Goal: Information Seeking & Learning: Learn about a topic

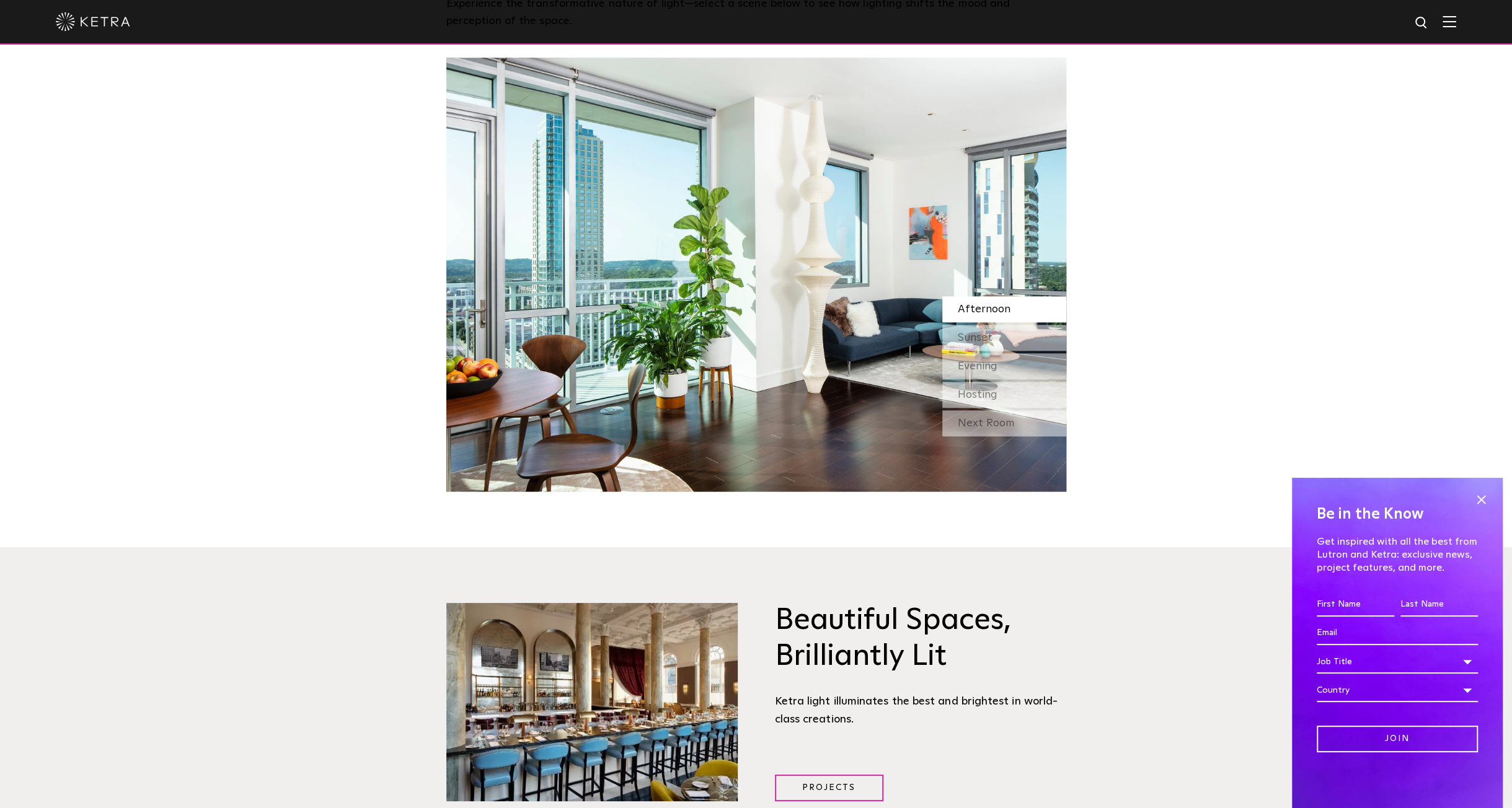
scroll to position [1364, 0]
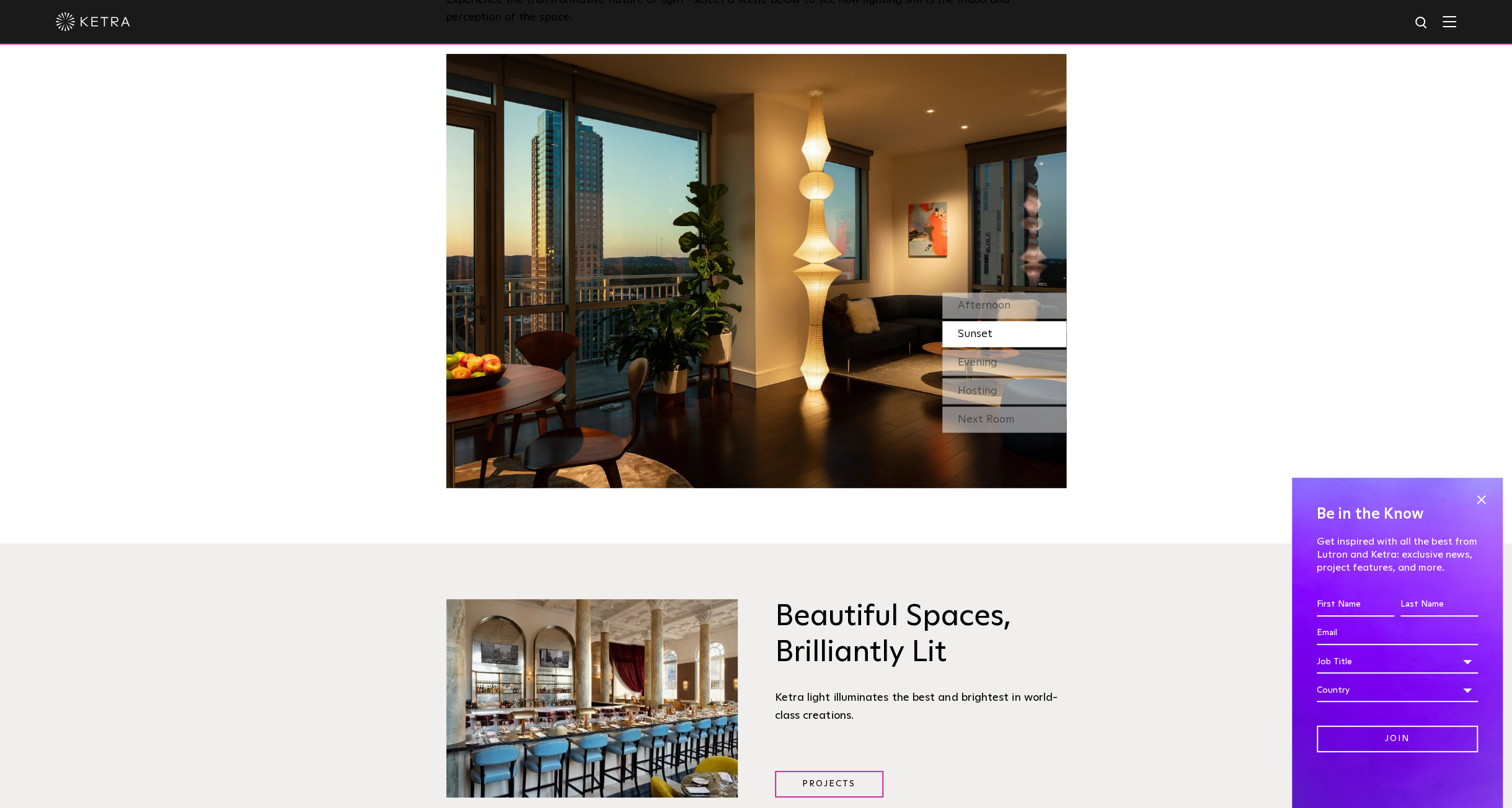
click at [1001, 327] on div "Sunset" at bounding box center [1004, 334] width 124 height 26
click at [1035, 362] on div "Evening" at bounding box center [1004, 363] width 124 height 26
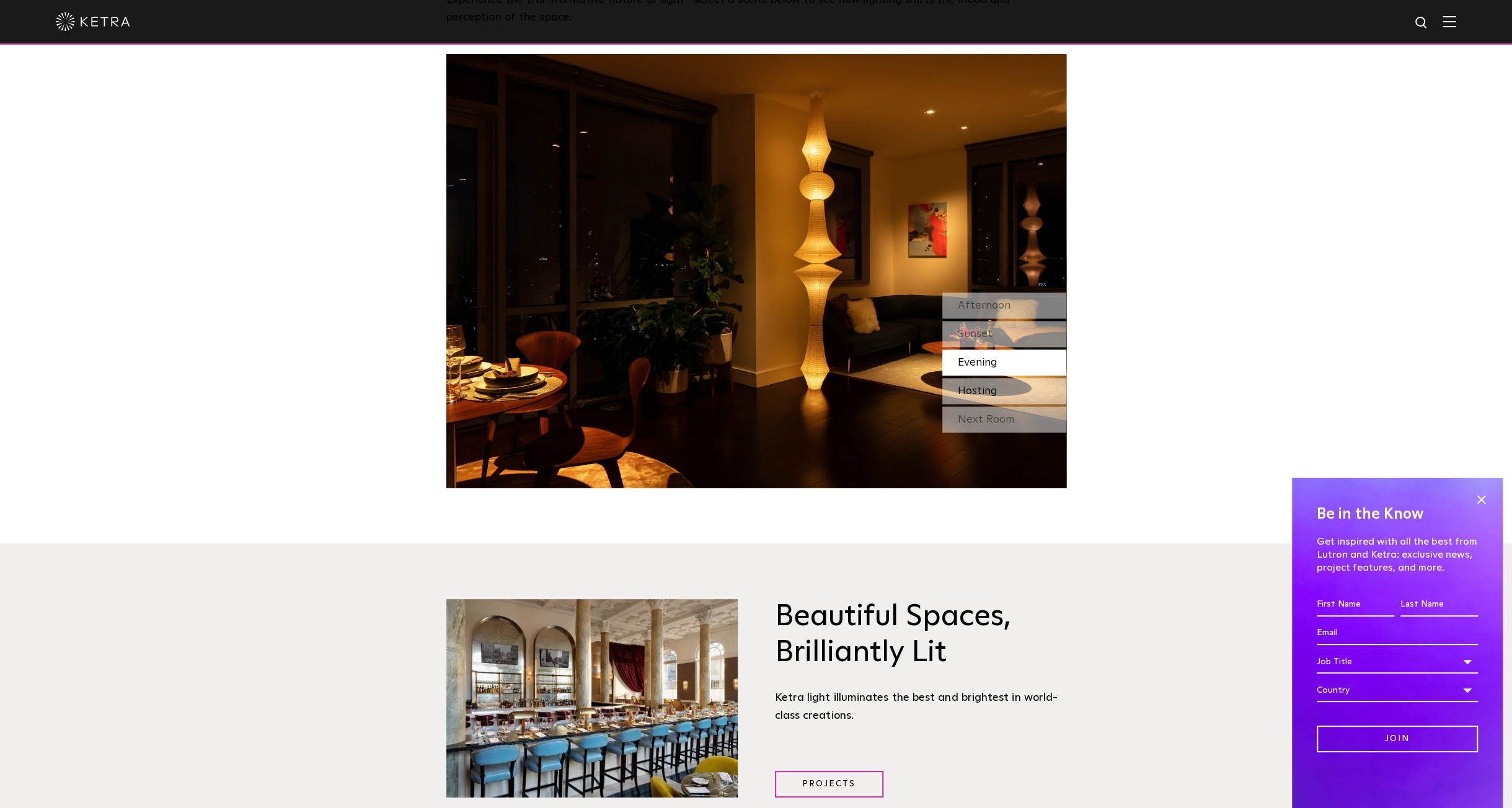
click at [1007, 396] on div "Hosting" at bounding box center [1004, 391] width 124 height 26
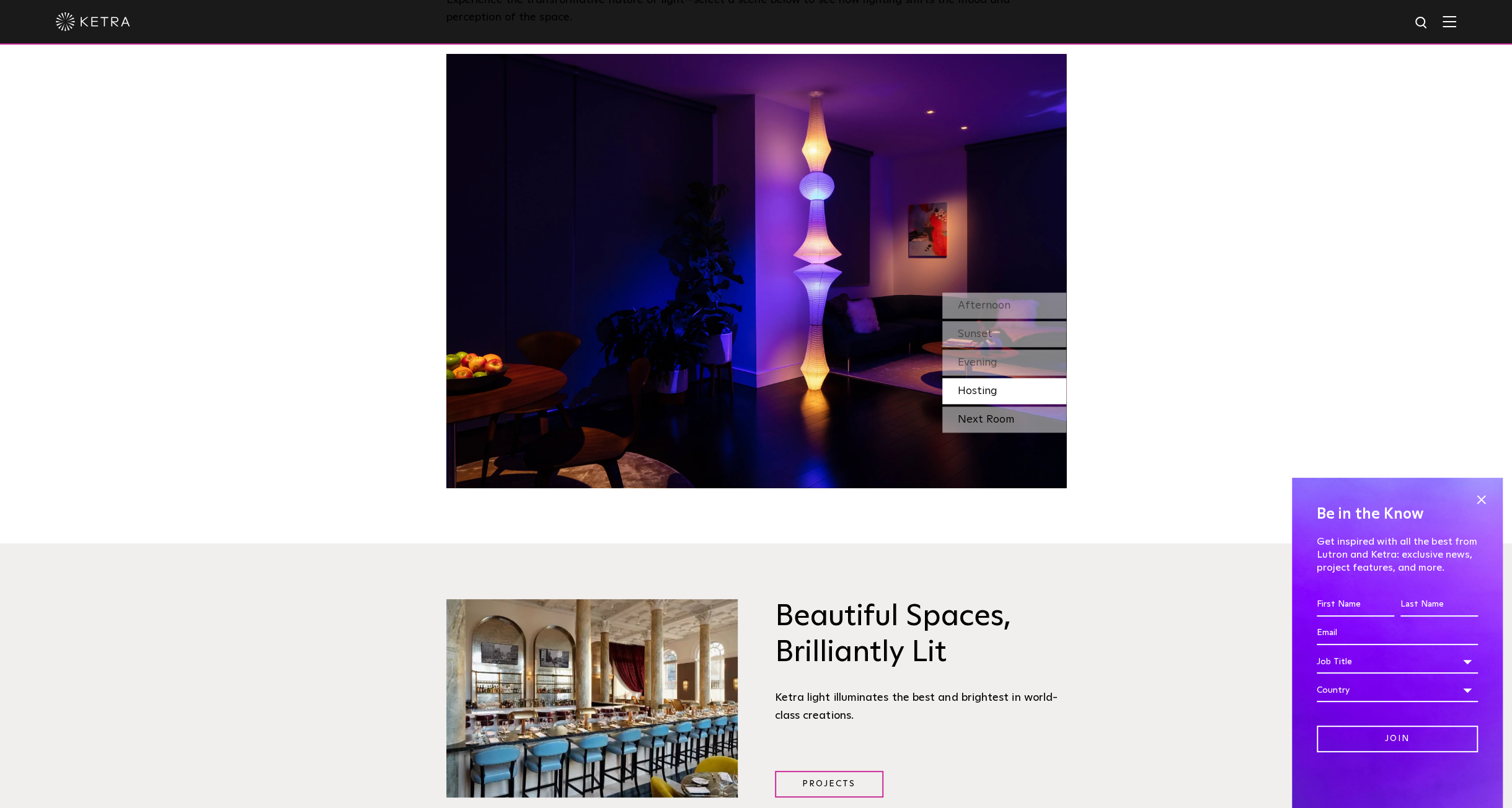
click at [977, 422] on div "Next Room" at bounding box center [1004, 420] width 124 height 26
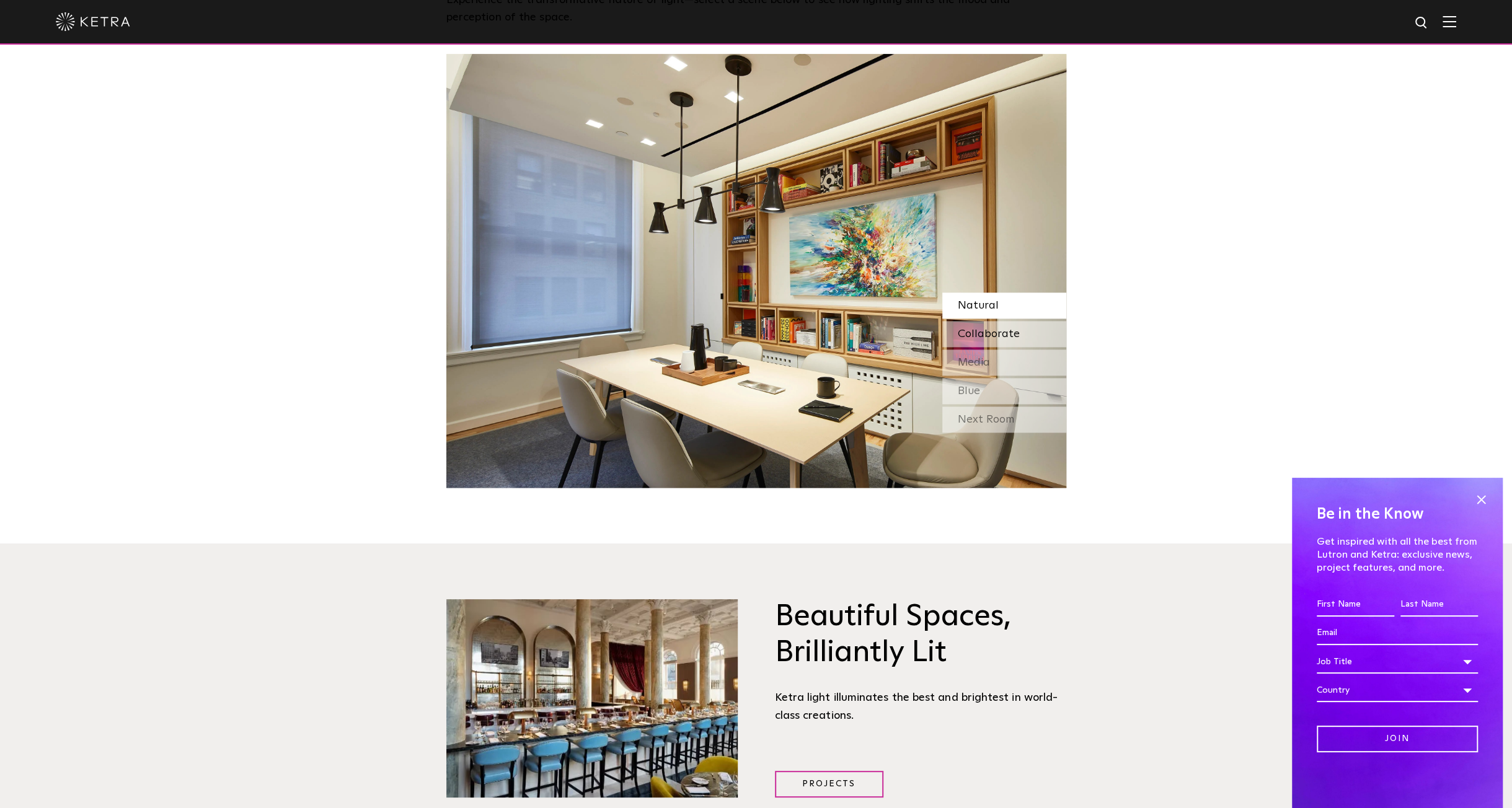
click at [970, 330] on span "Collaborate" at bounding box center [988, 333] width 62 height 11
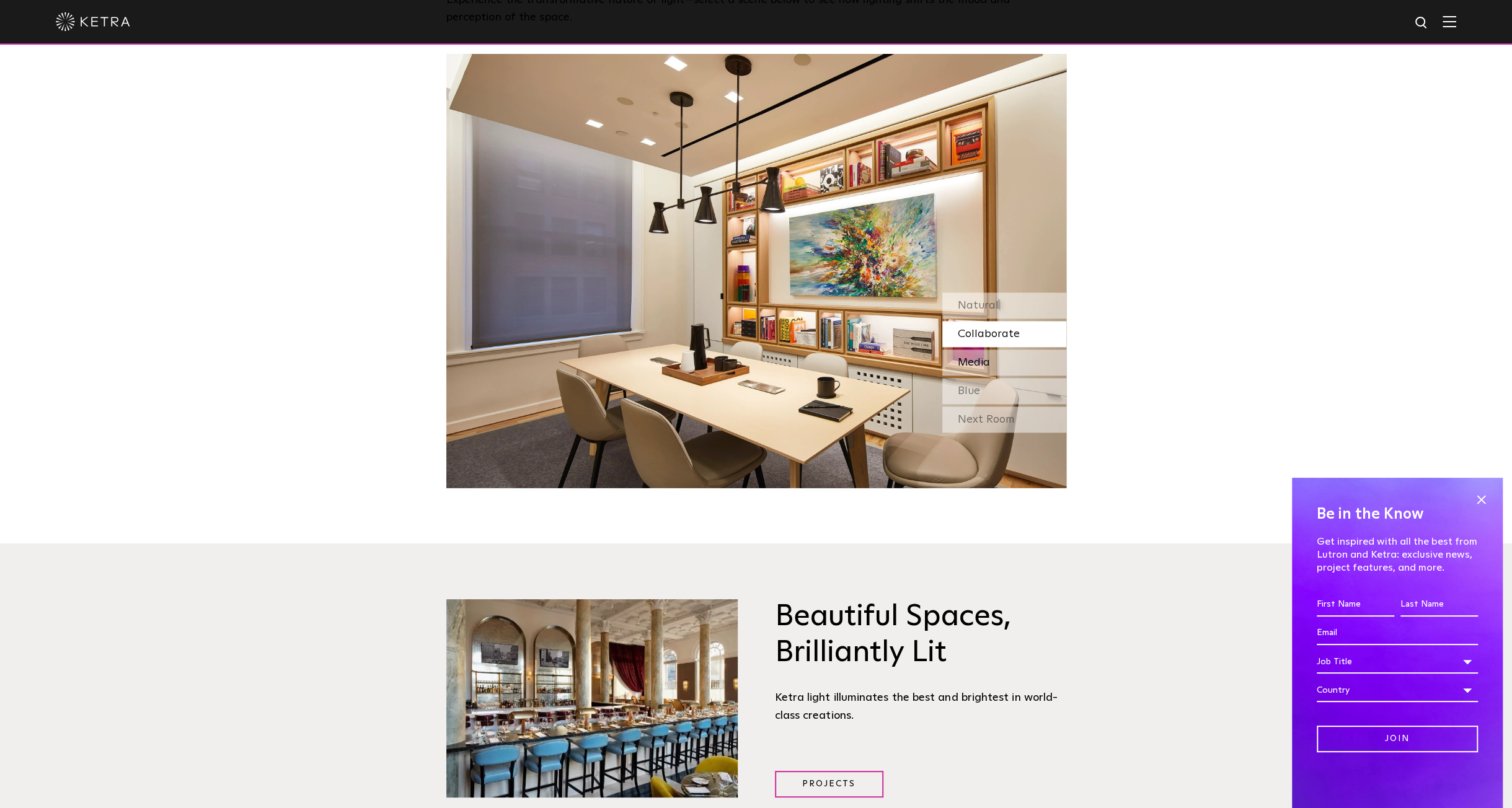
click at [989, 359] on span "Media" at bounding box center [973, 362] width 33 height 11
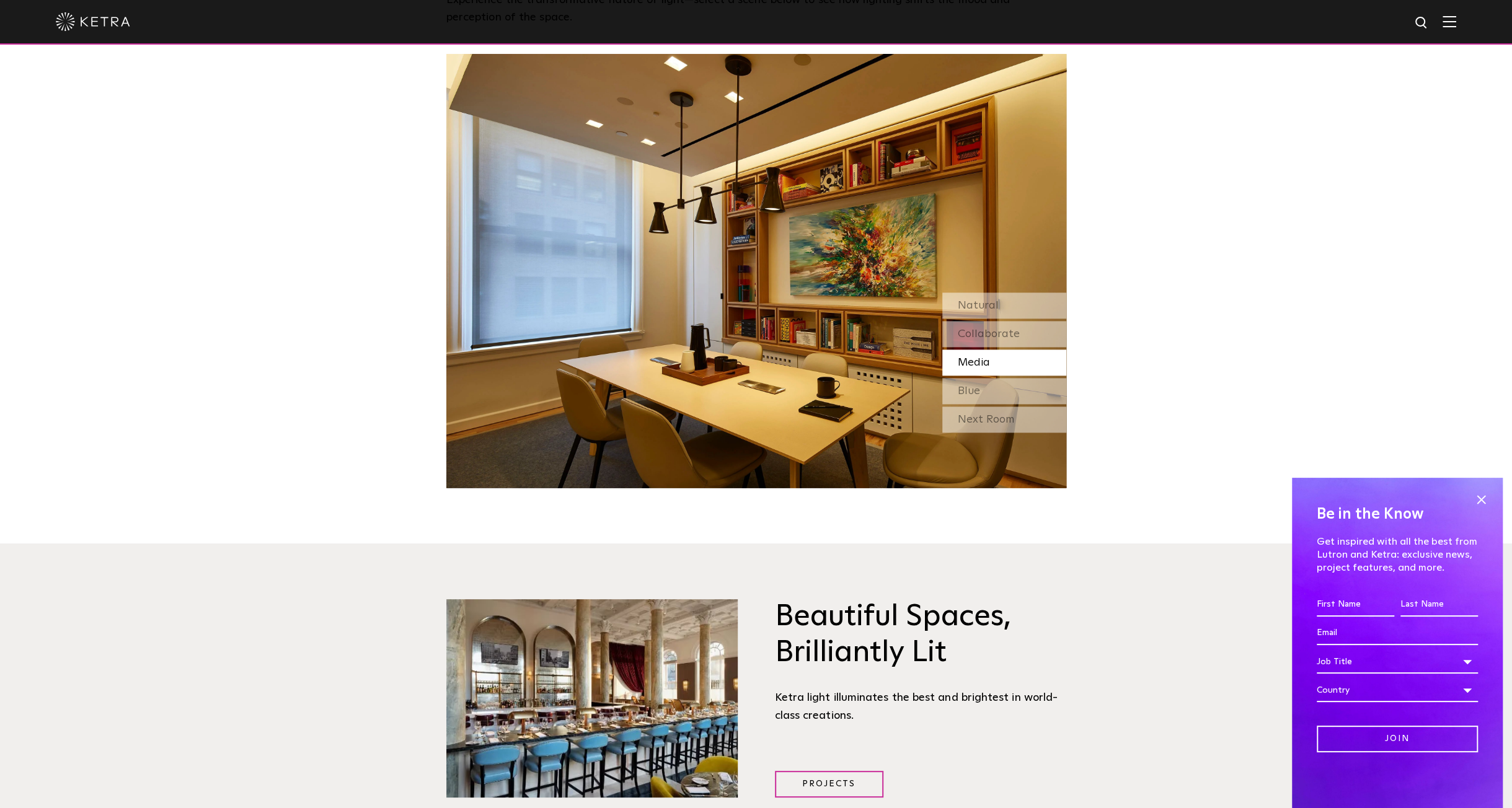
click at [978, 377] on div "Natural Collaborate Media Blue" at bounding box center [1004, 348] width 124 height 111
click at [966, 387] on span "Blue" at bounding box center [968, 390] width 23 height 11
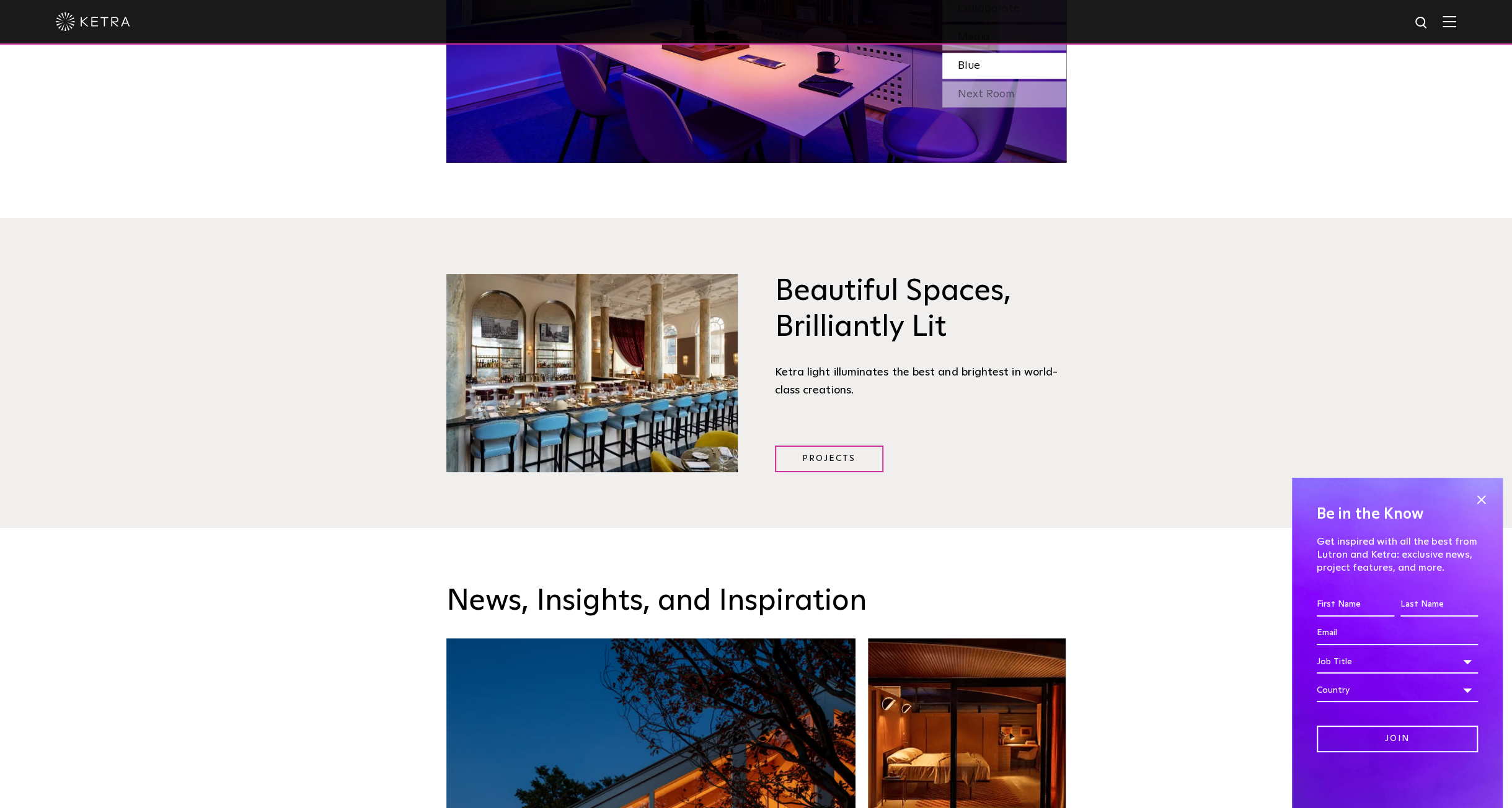
scroll to position [1798, 0]
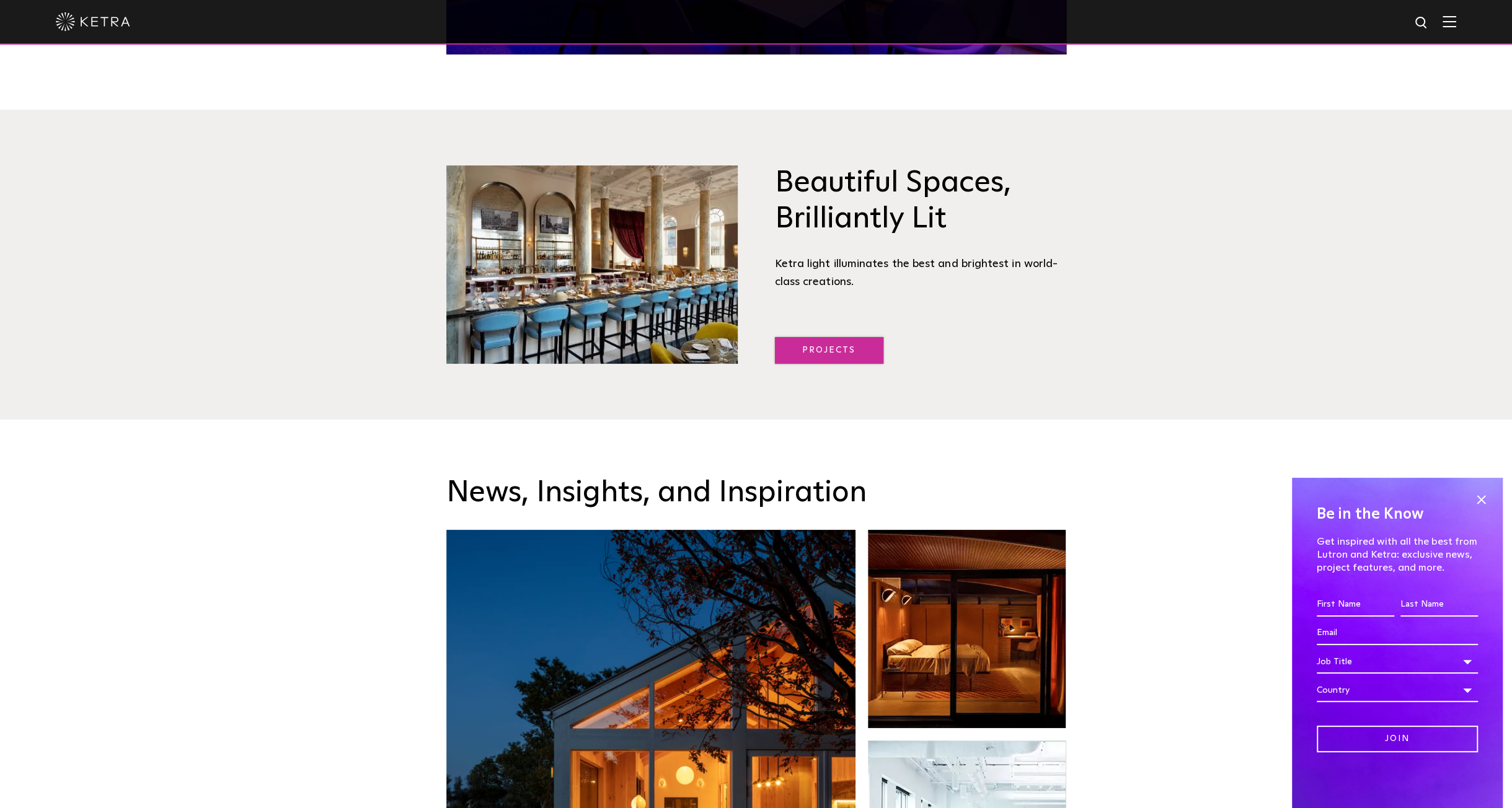
click at [857, 348] on link "Projects" at bounding box center [828, 350] width 108 height 27
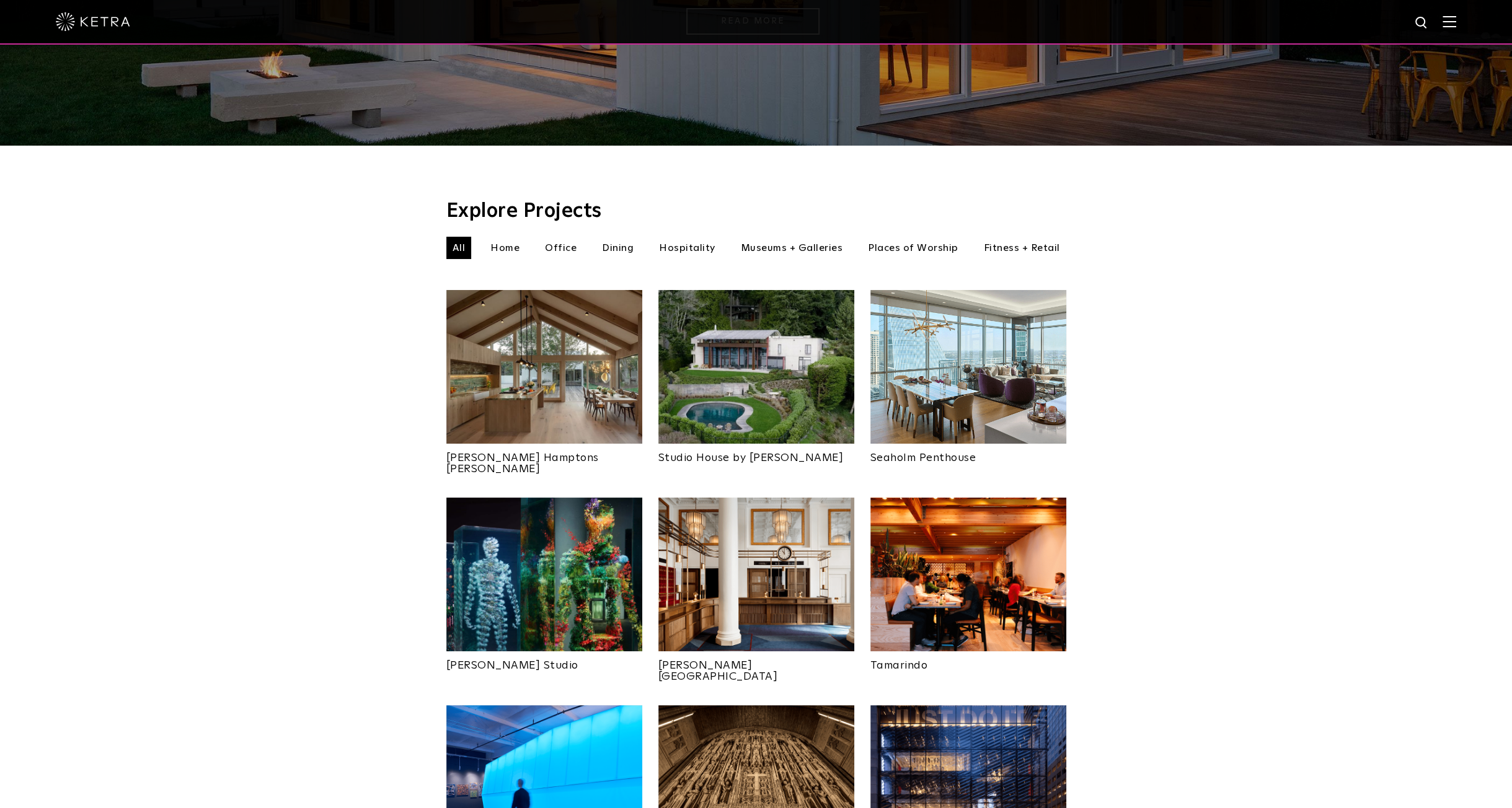
scroll to position [372, 0]
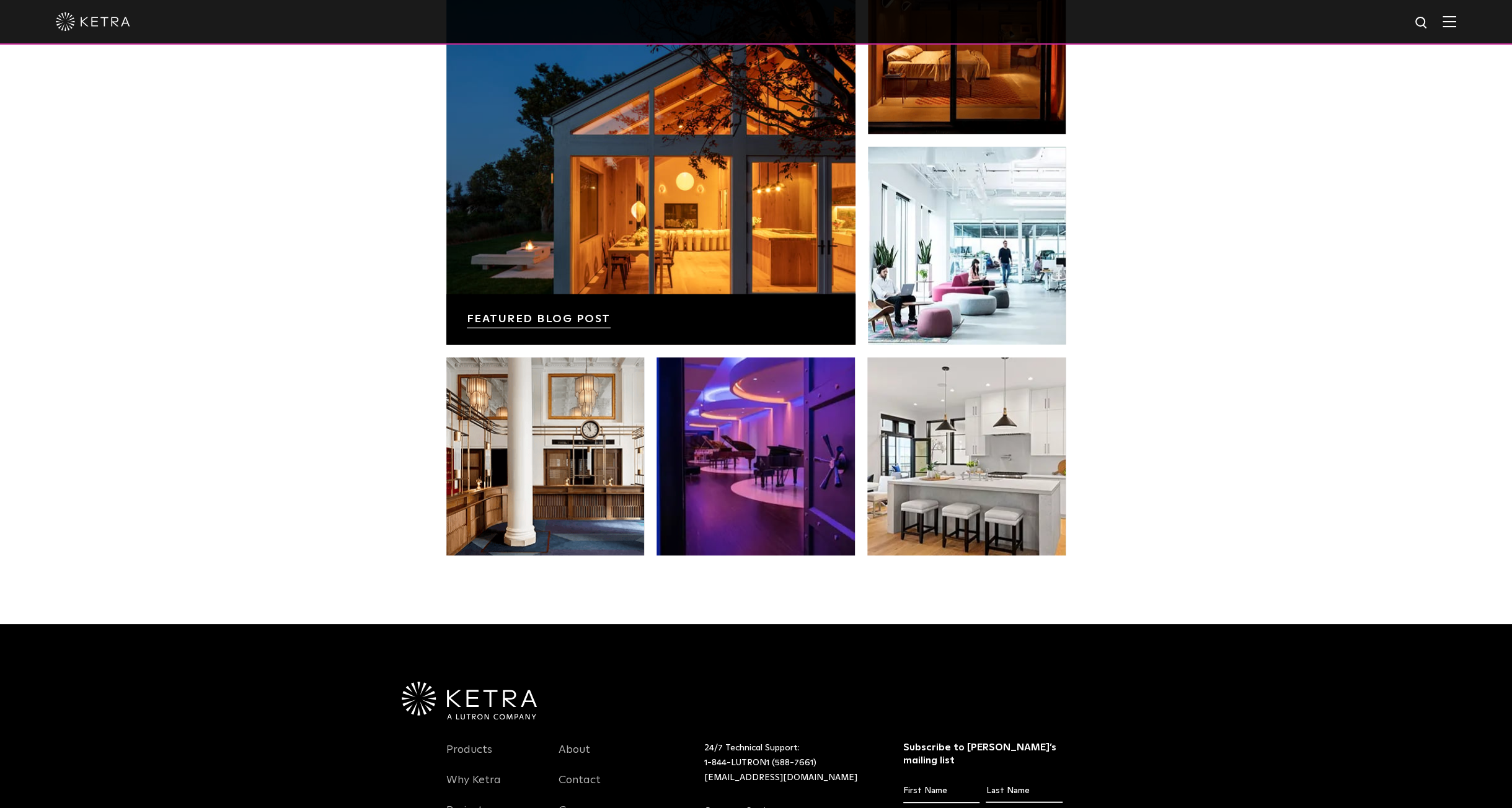
scroll to position [2418, 0]
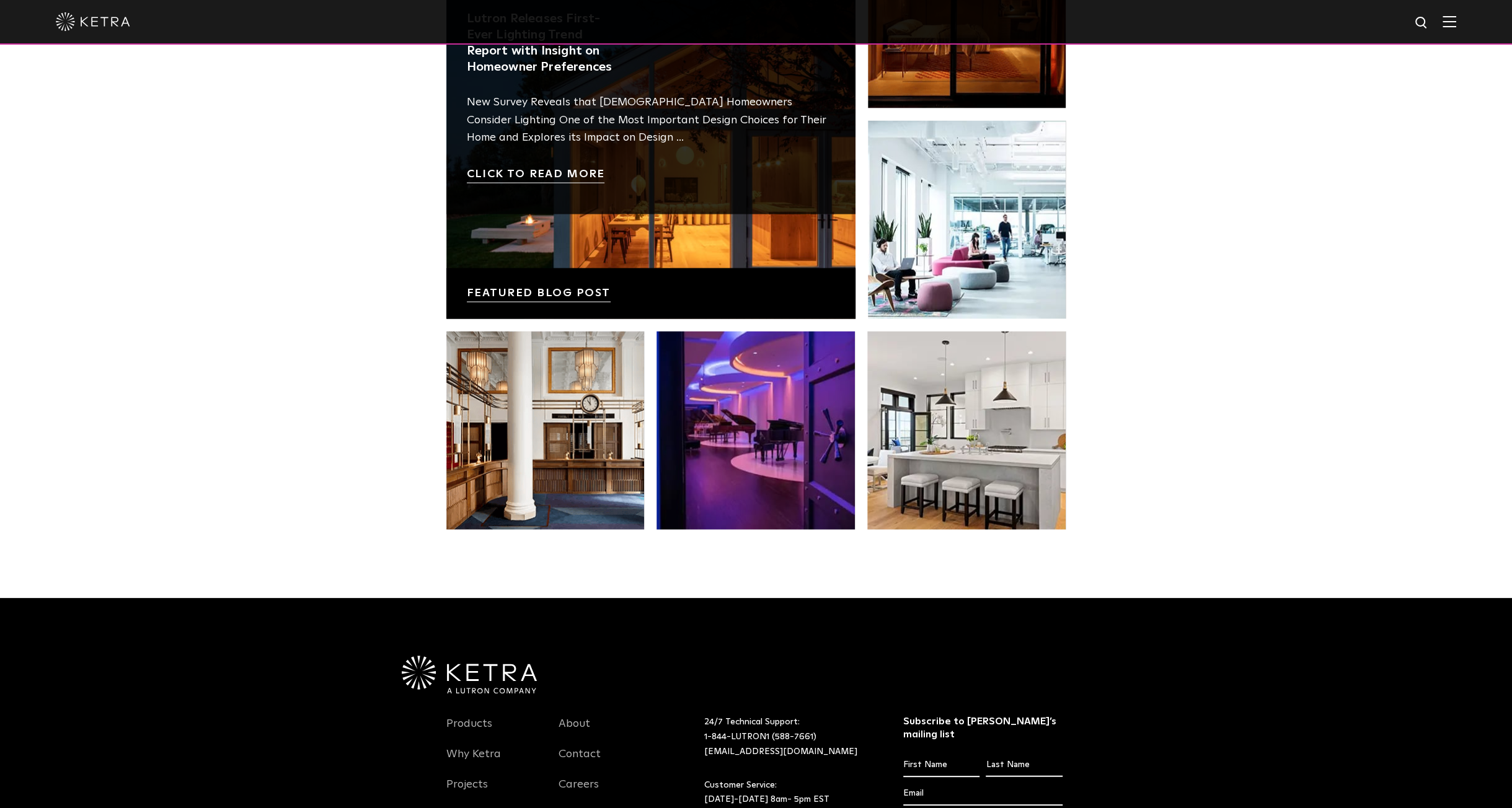
drag, startPoint x: 513, startPoint y: 297, endPoint x: 542, endPoint y: 171, distance: 129.3
click at [542, 171] on link at bounding box center [650, 114] width 409 height 409
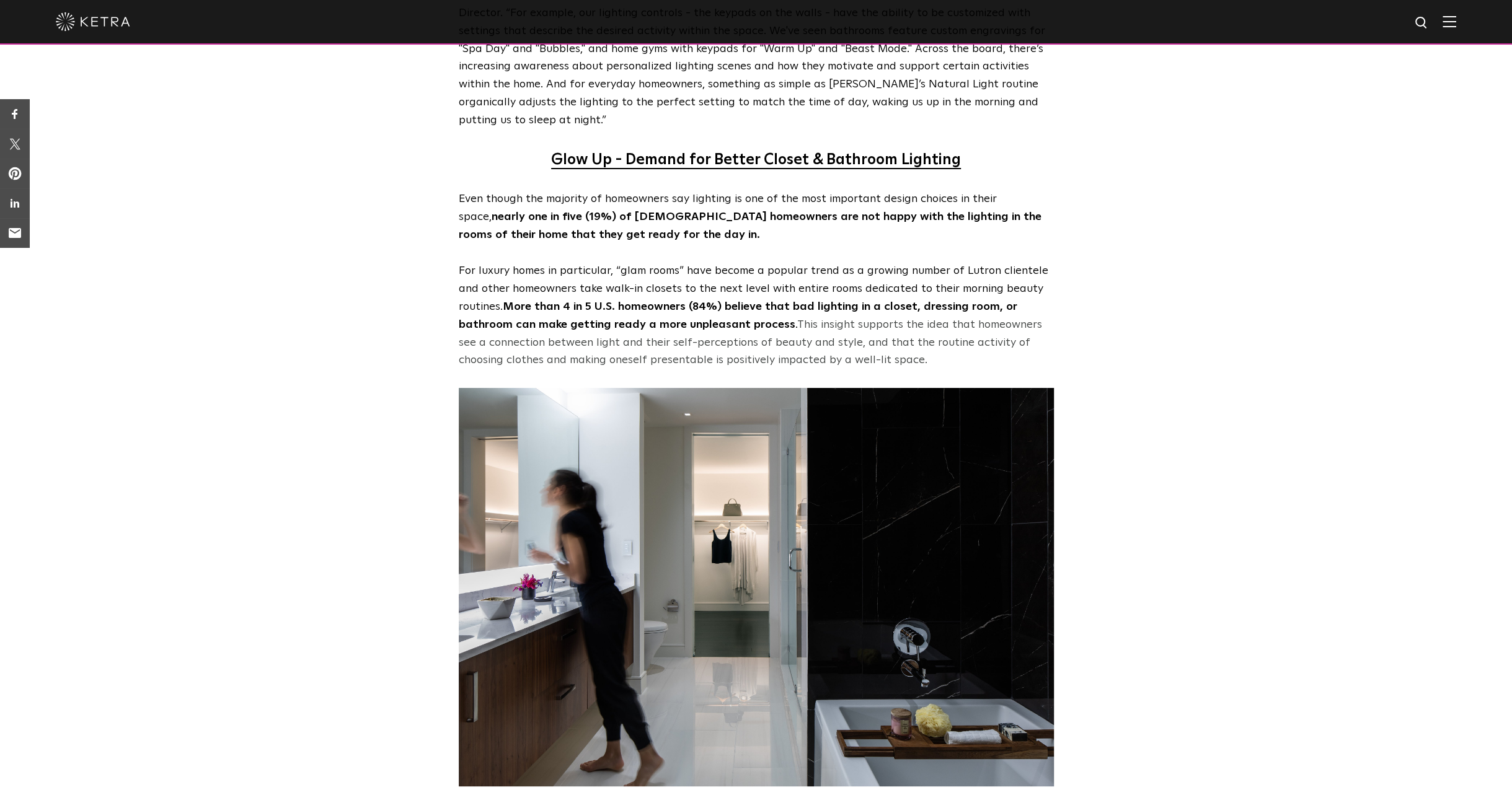
scroll to position [3720, 0]
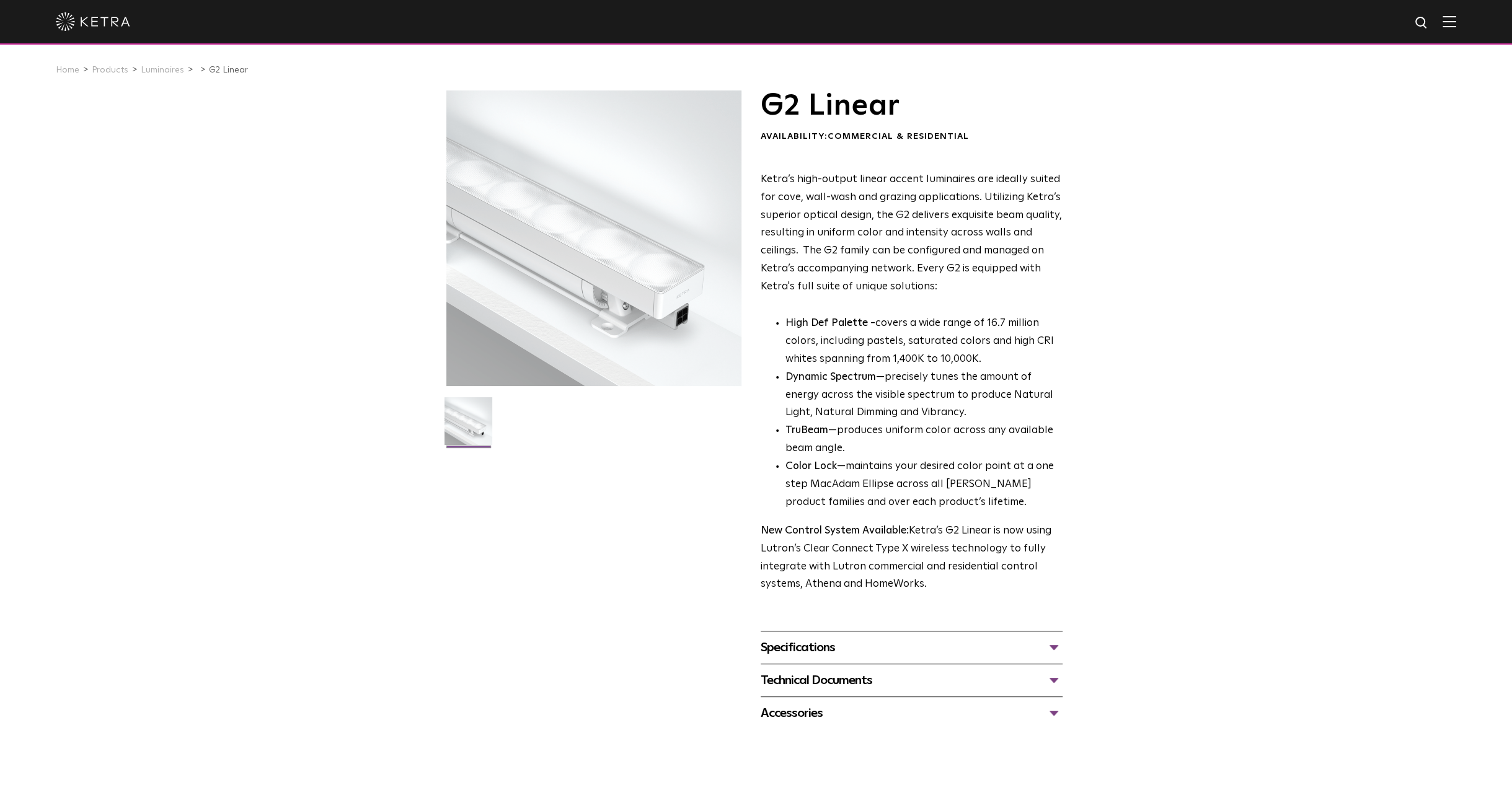
drag, startPoint x: 963, startPoint y: 450, endPoint x: 1083, endPoint y: 450, distance: 120.0
drag, startPoint x: 1083, startPoint y: 450, endPoint x: 1067, endPoint y: 395, distance: 57.3
click at [1067, 395] on div "G2 Linear Availability: Commercial & Residential Ketra’s high-output linear acc…" at bounding box center [756, 410] width 644 height 640
click at [1041, 647] on div "Specifications" at bounding box center [911, 647] width 301 height 20
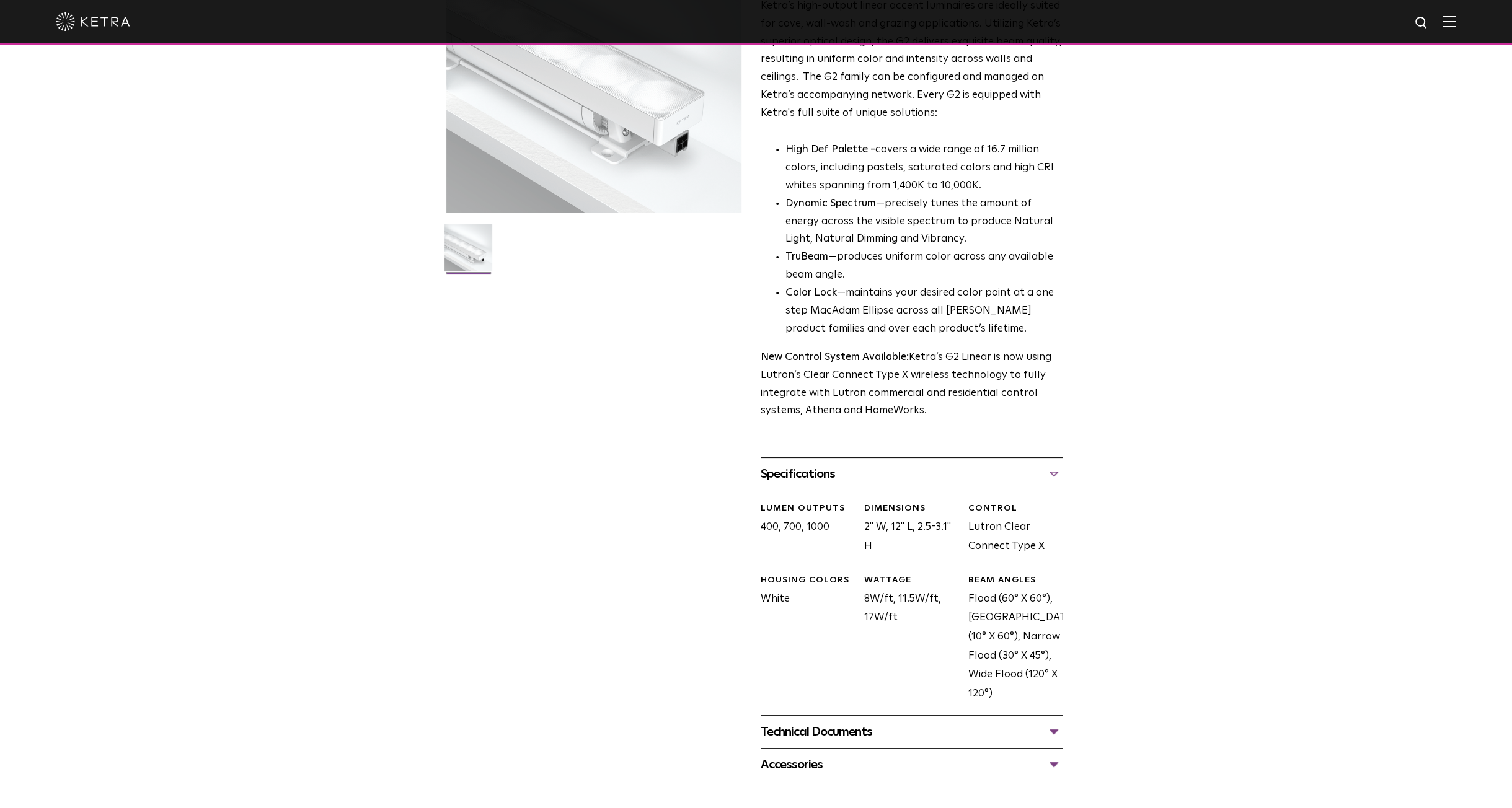
scroll to position [186, 0]
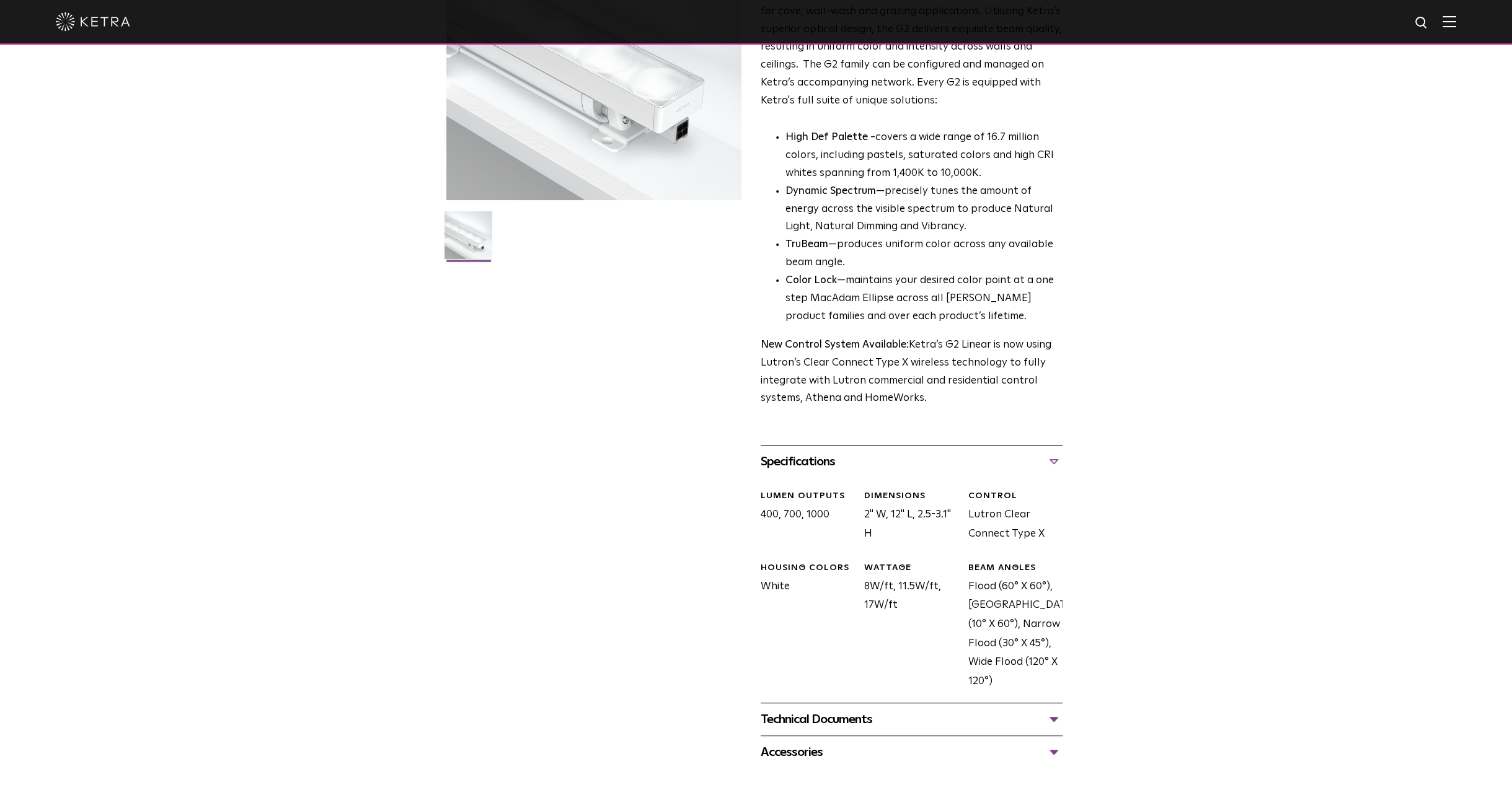
click at [974, 714] on div "Technical Documents" at bounding box center [911, 719] width 301 height 20
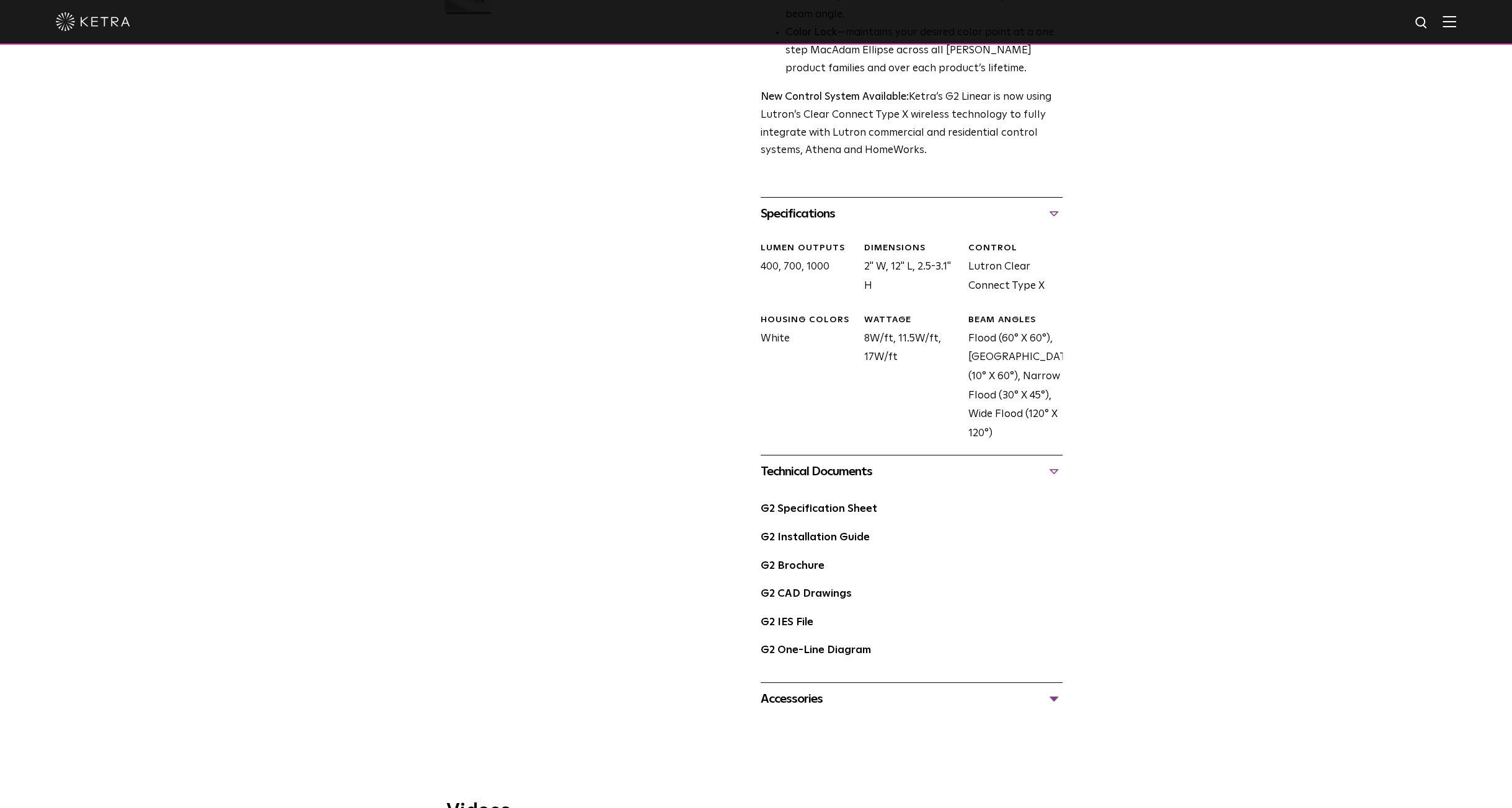
click at [816, 696] on div "Accessories" at bounding box center [911, 700] width 301 height 20
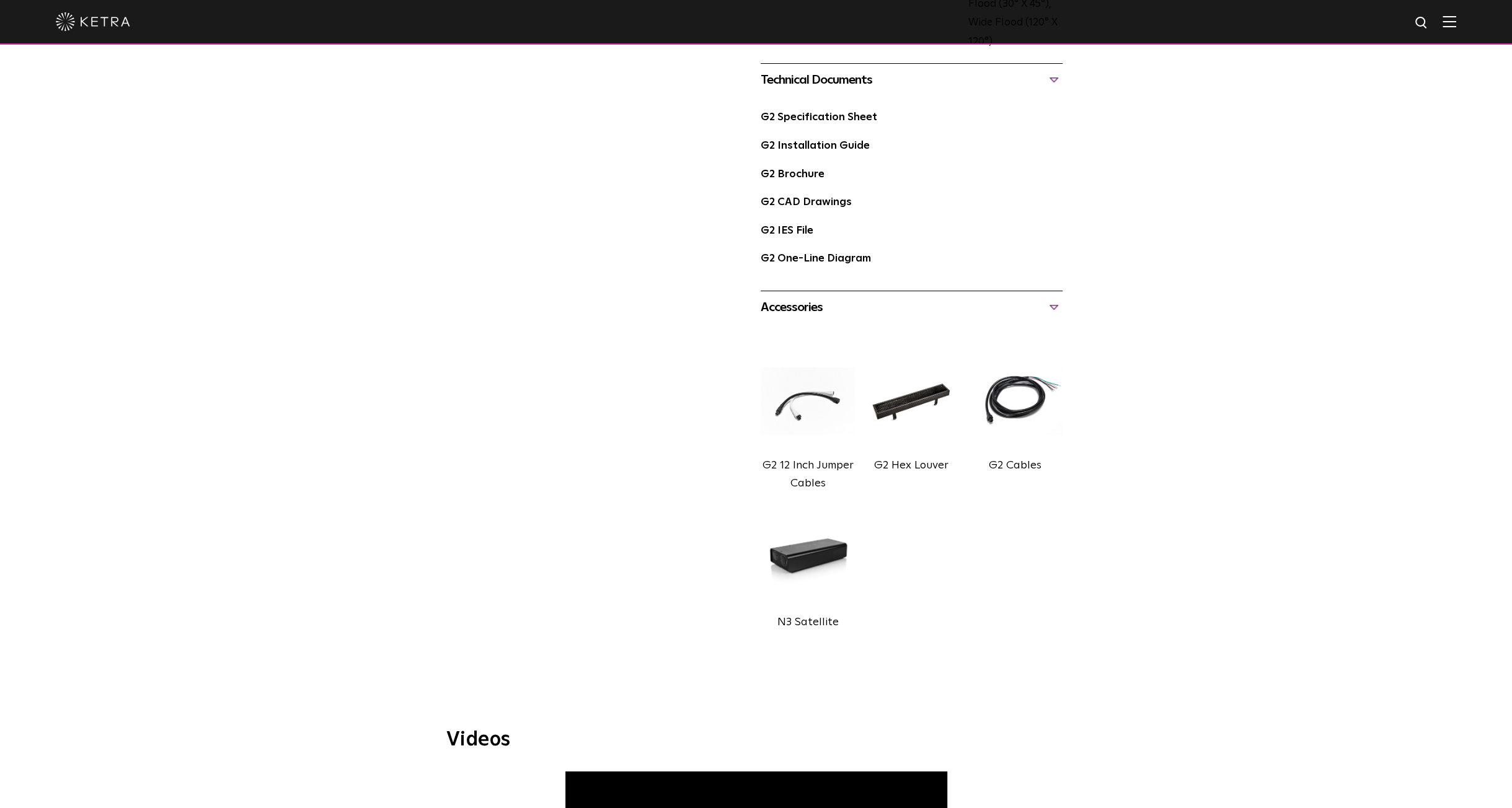
scroll to position [868, 0]
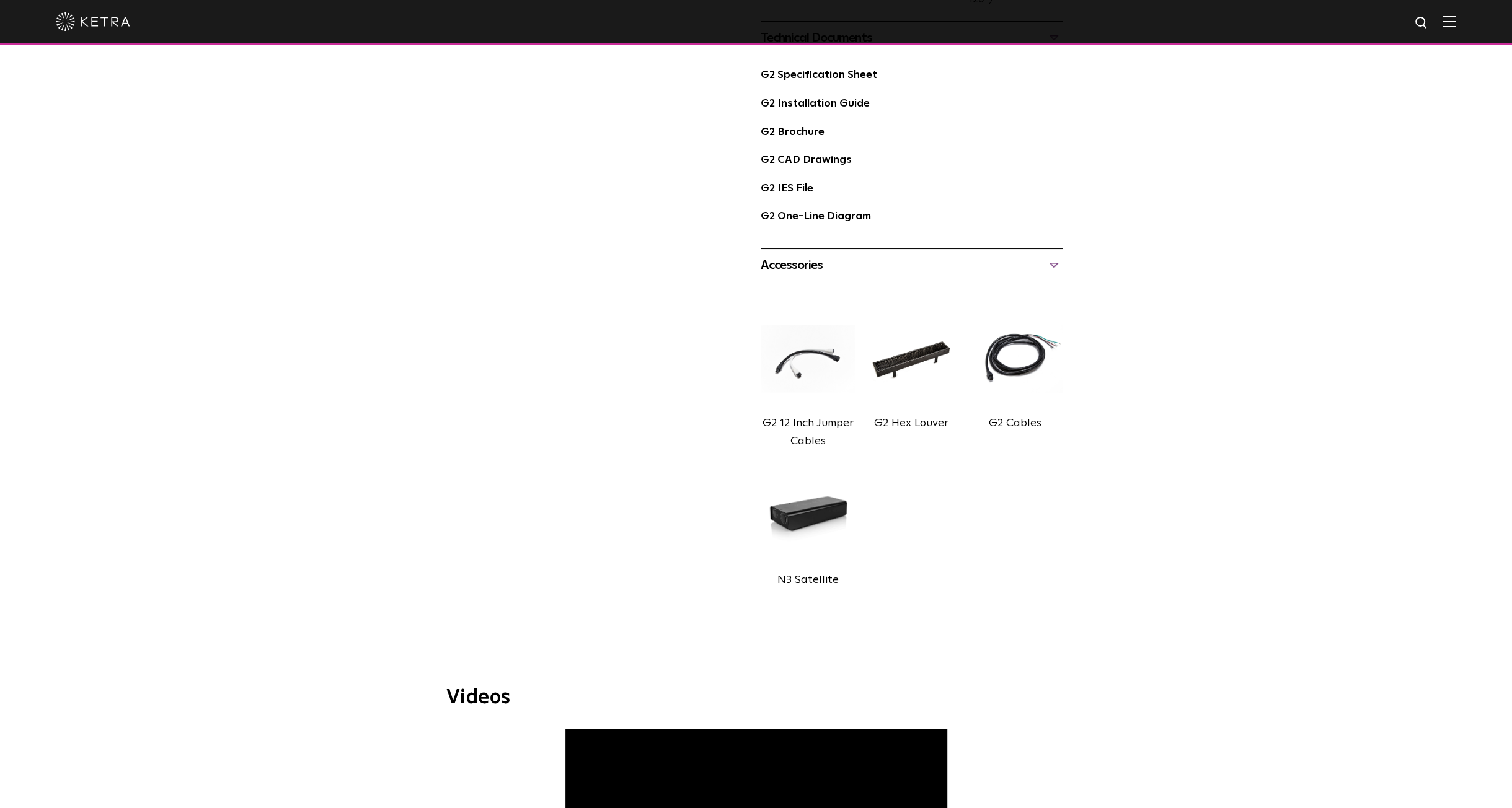
click at [915, 354] on img at bounding box center [911, 359] width 95 height 105
click at [901, 421] on label "G2 Hex Louver" at bounding box center [911, 423] width 75 height 11
drag, startPoint x: 890, startPoint y: 342, endPoint x: 769, endPoint y: 362, distance: 122.6
click at [769, 362] on img at bounding box center [808, 359] width 95 height 105
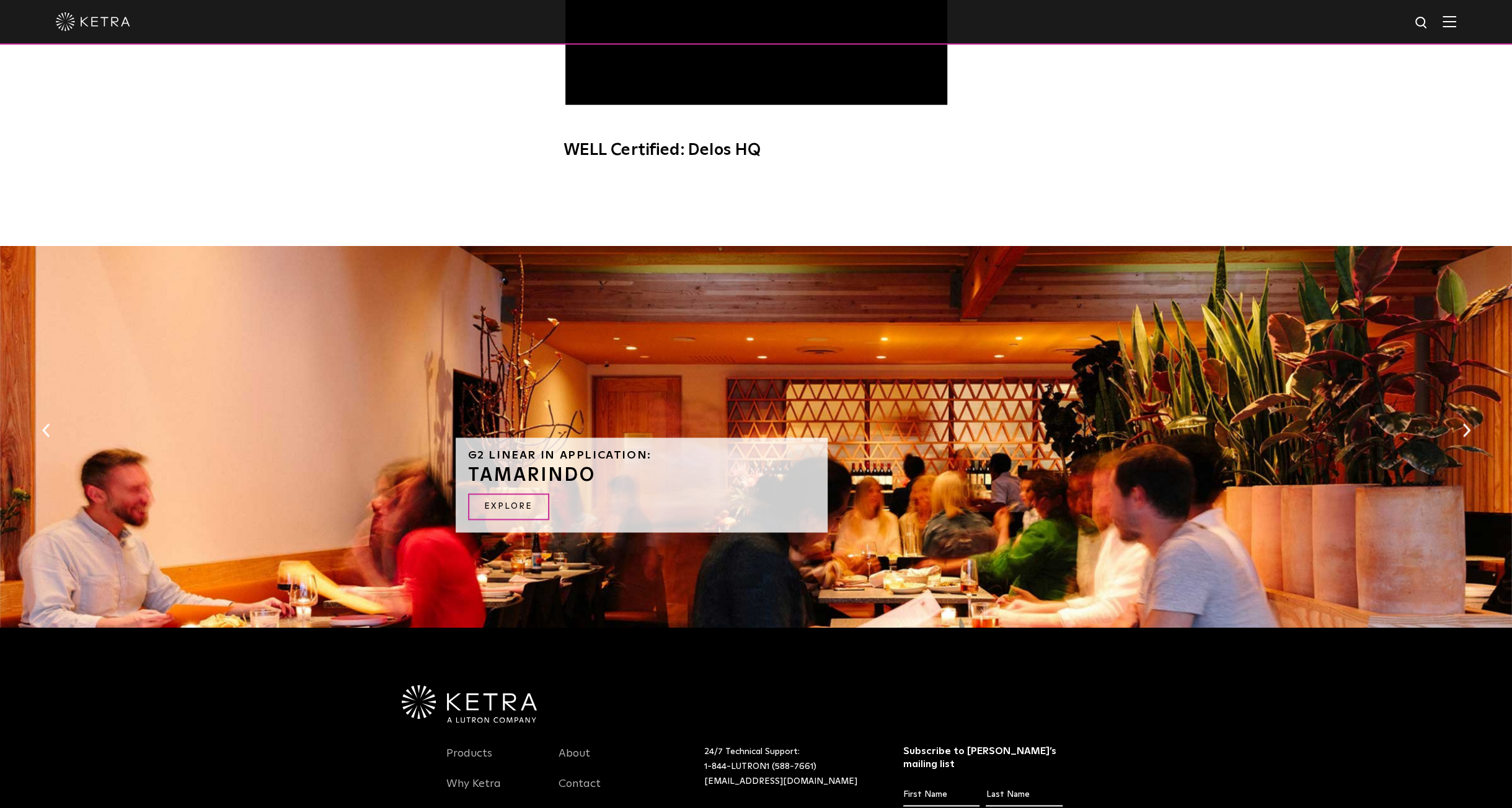
scroll to position [1736, 0]
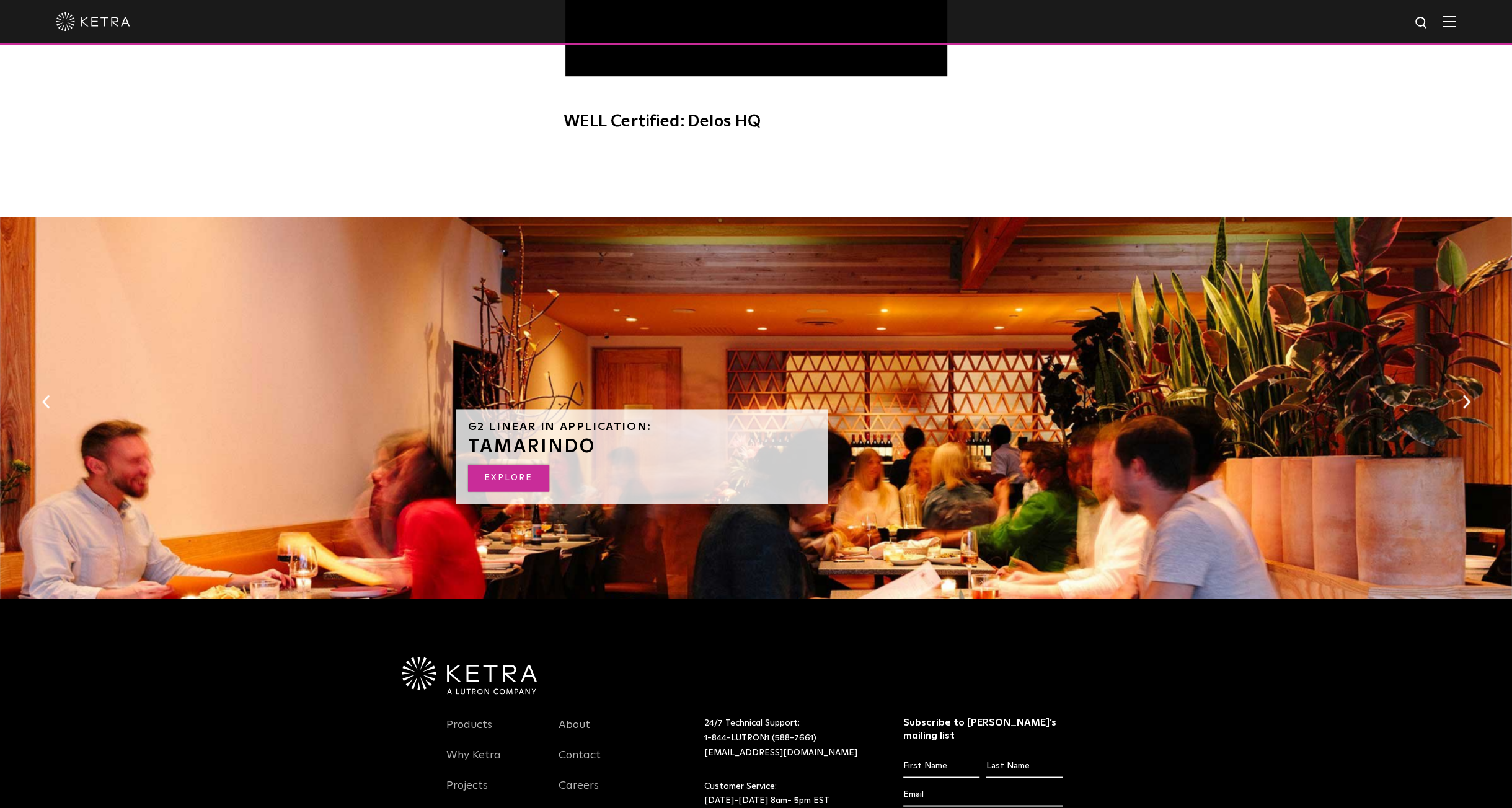
click at [517, 487] on link "EXPLORE" at bounding box center [508, 478] width 81 height 27
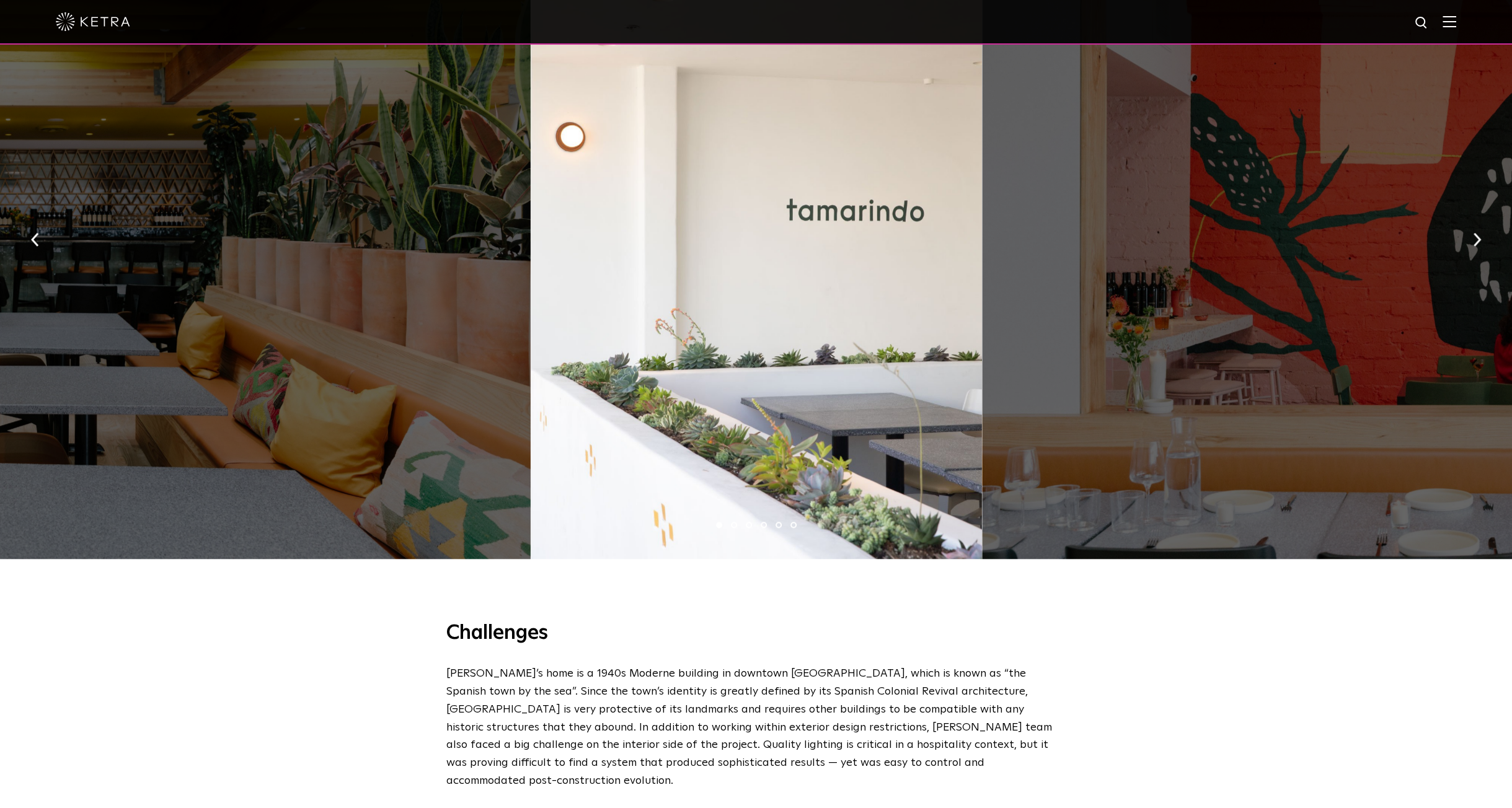
scroll to position [1116, 0]
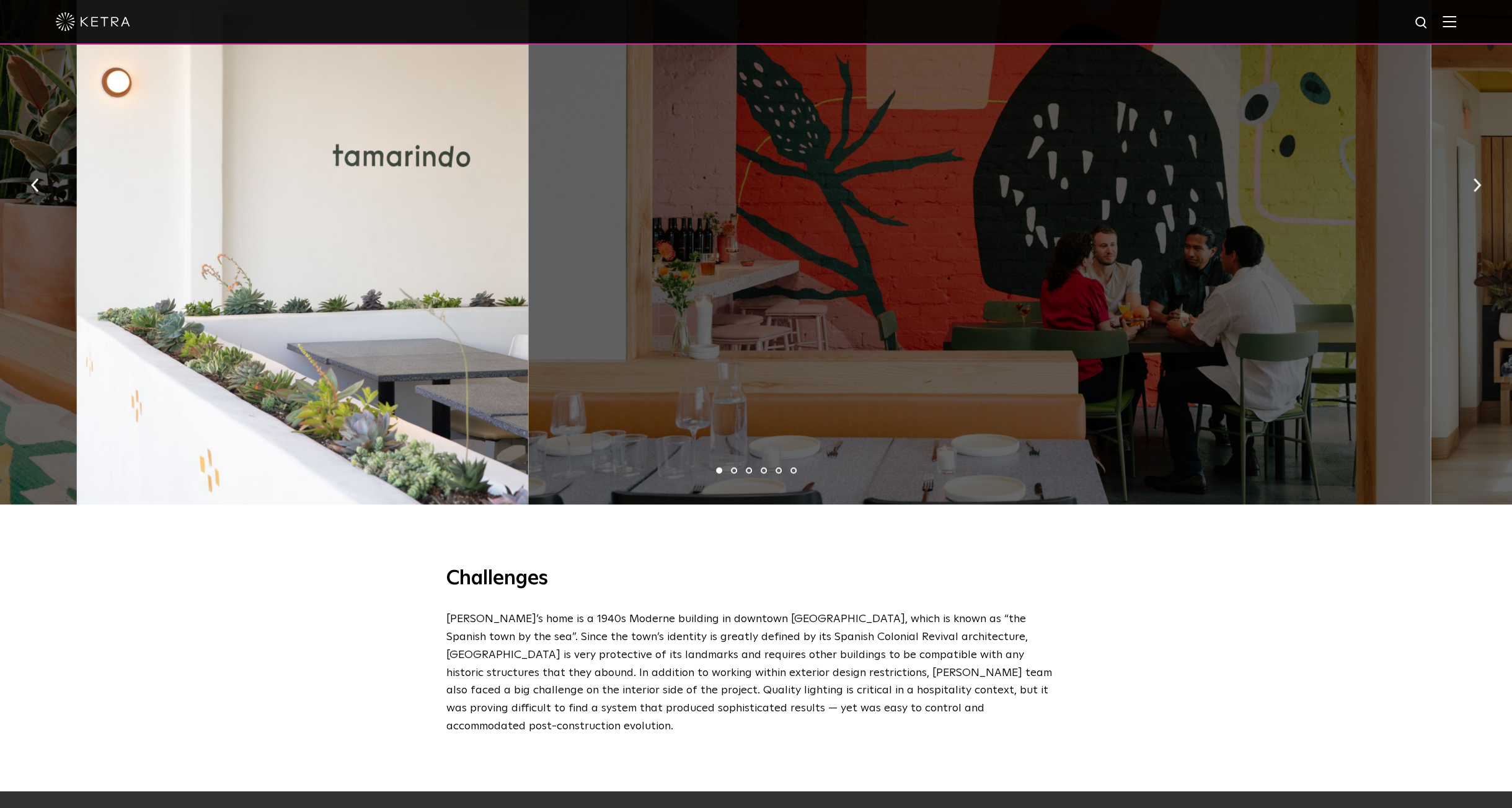
drag, startPoint x: 1294, startPoint y: 286, endPoint x: 856, endPoint y: 272, distance: 438.2
click at [850, 273] on div at bounding box center [979, 181] width 902 height 646
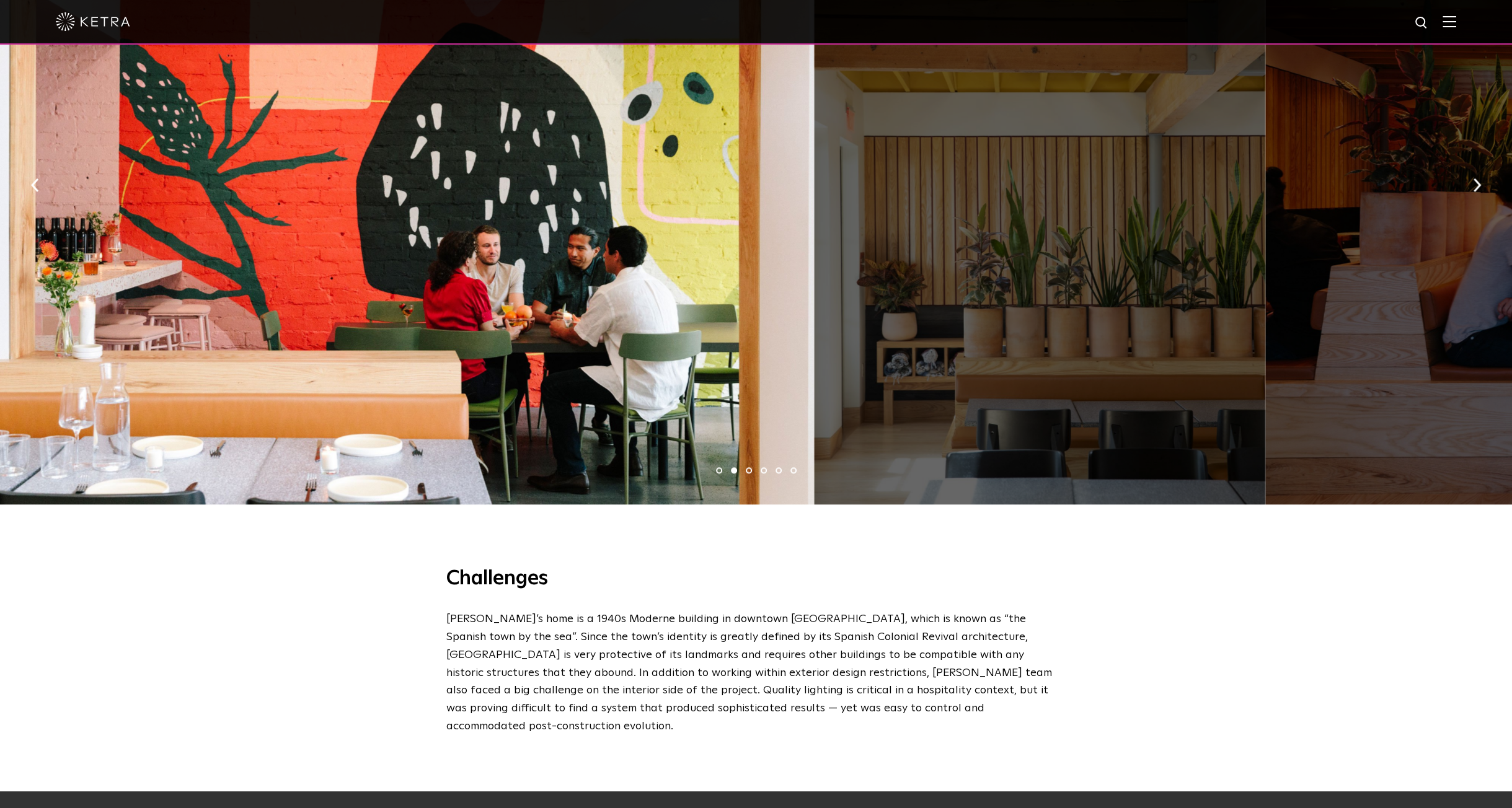
drag, startPoint x: 882, startPoint y: 275, endPoint x: 467, endPoint y: 254, distance: 415.5
click at [469, 255] on div at bounding box center [362, 181] width 902 height 646
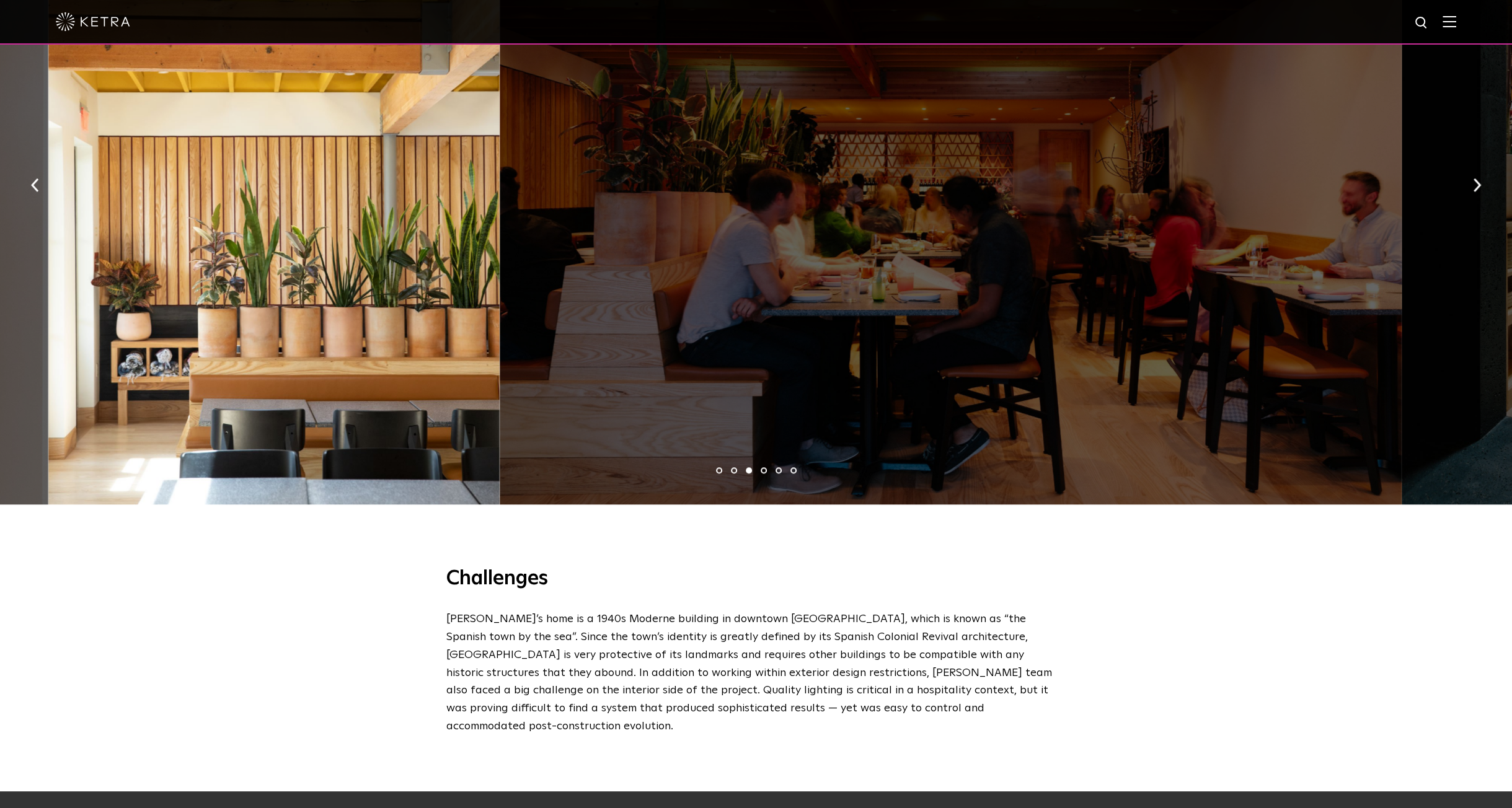
drag, startPoint x: 1012, startPoint y: 320, endPoint x: 529, endPoint y: 273, distance: 485.3
click at [514, 275] on div at bounding box center [951, 181] width 902 height 646
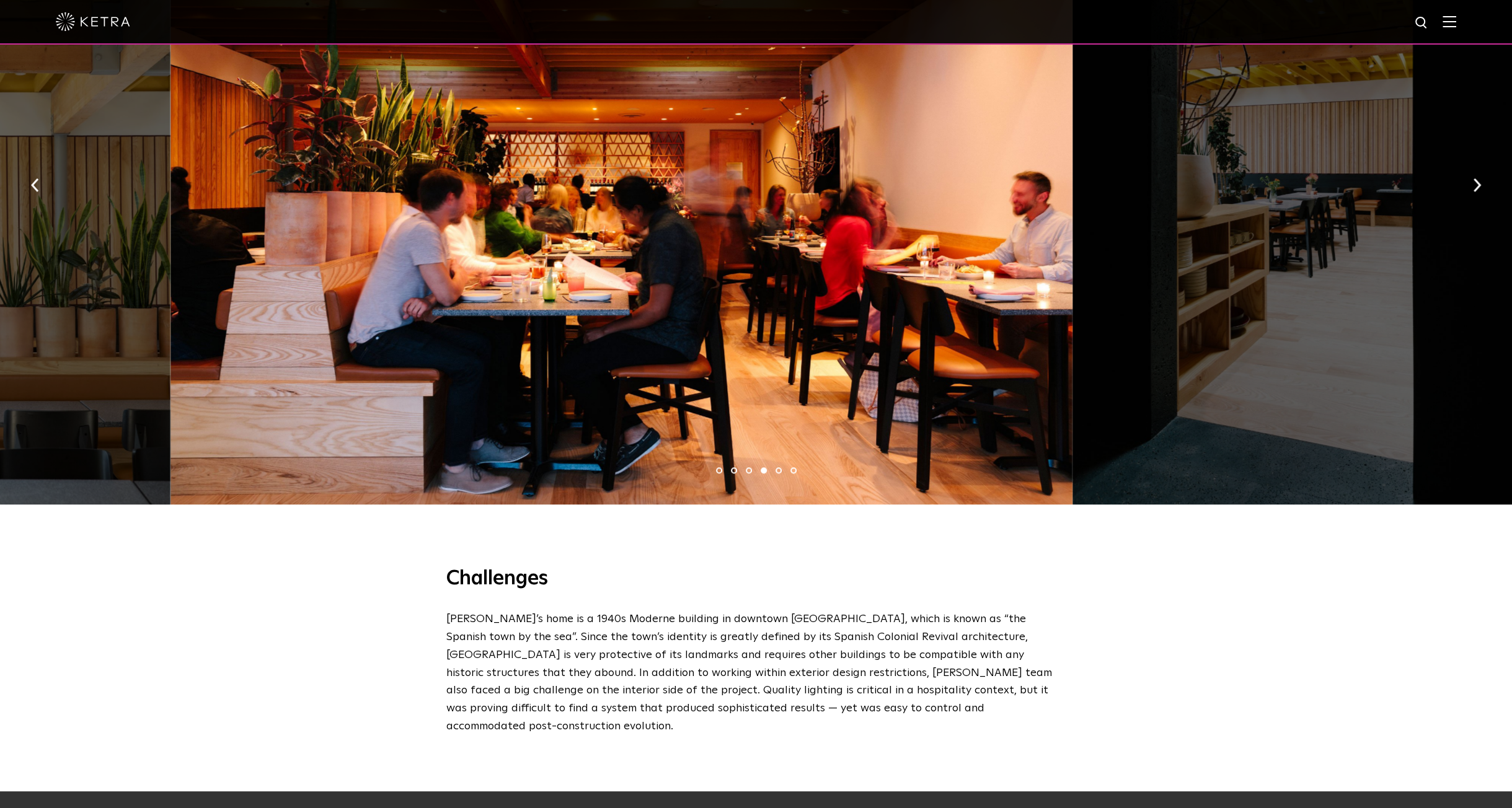
drag, startPoint x: 692, startPoint y: 287, endPoint x: 320, endPoint y: 238, distance: 375.2
click at [320, 239] on div at bounding box center [622, 181] width 902 height 646
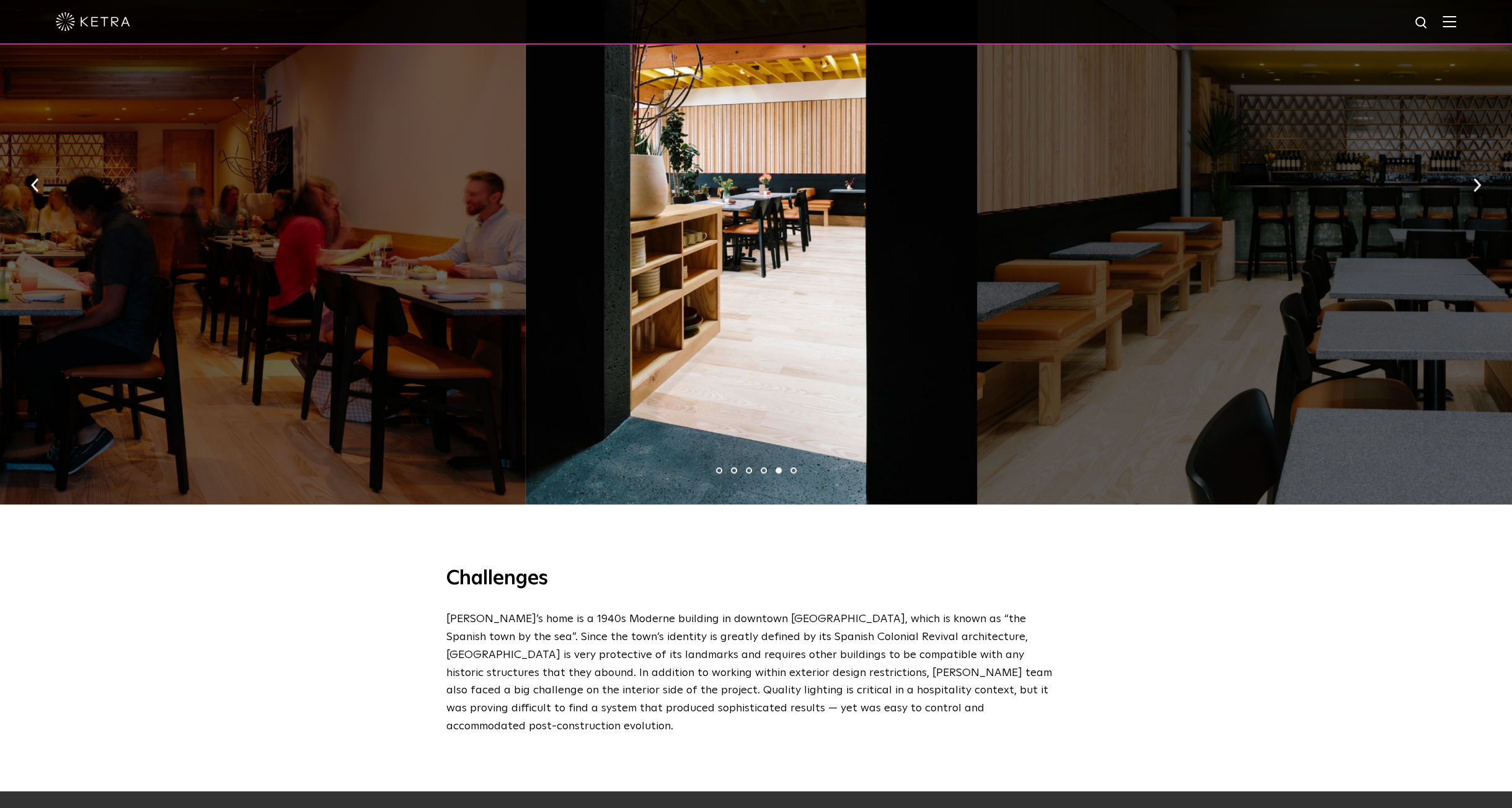
drag, startPoint x: 967, startPoint y: 259, endPoint x: 651, endPoint y: 242, distance: 316.5
click at [738, 251] on div at bounding box center [752, 181] width 451 height 646
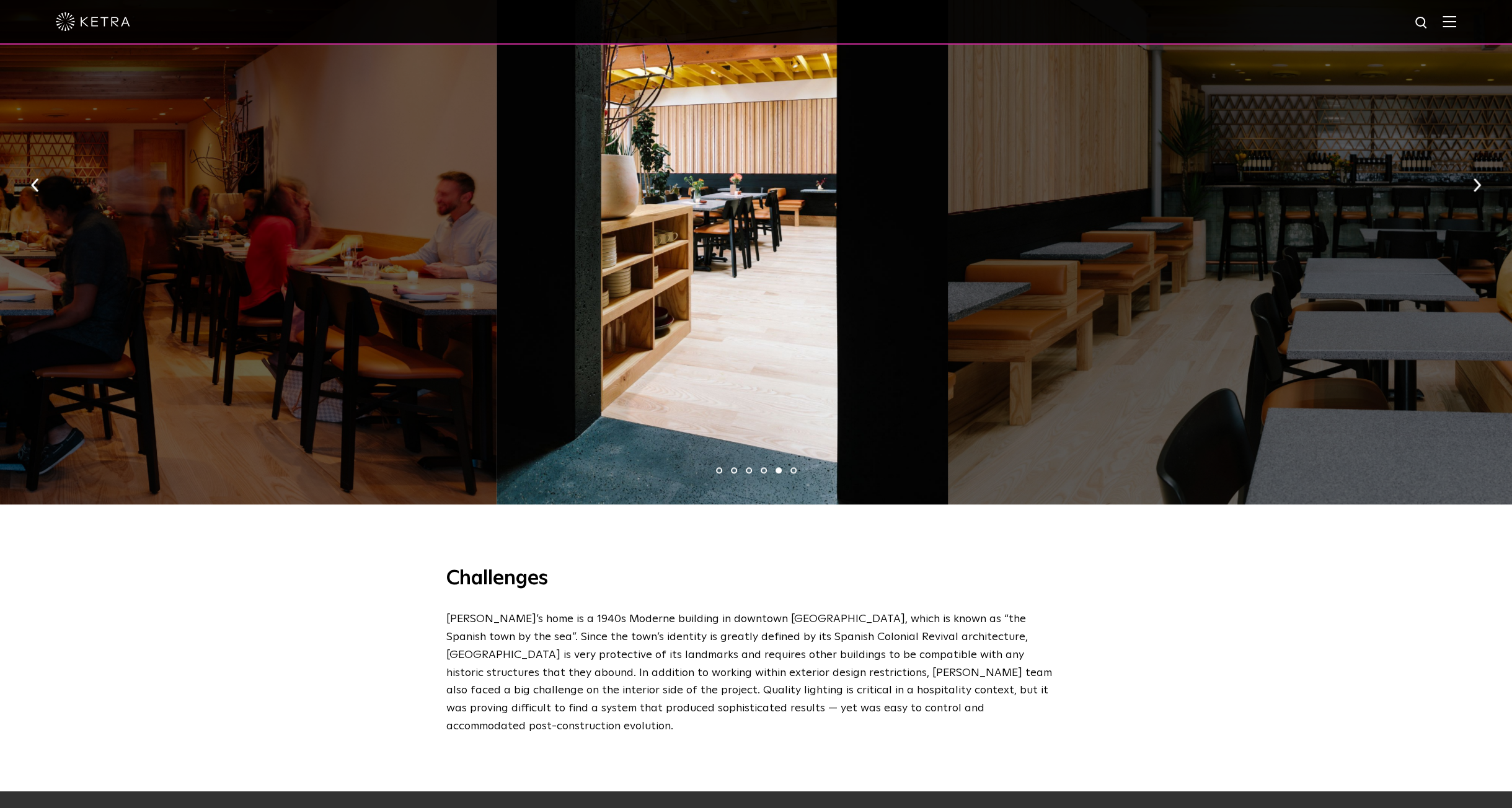
drag, startPoint x: 870, startPoint y: 263, endPoint x: 488, endPoint y: 206, distance: 386.2
click at [496, 207] on div at bounding box center [722, 181] width 451 height 646
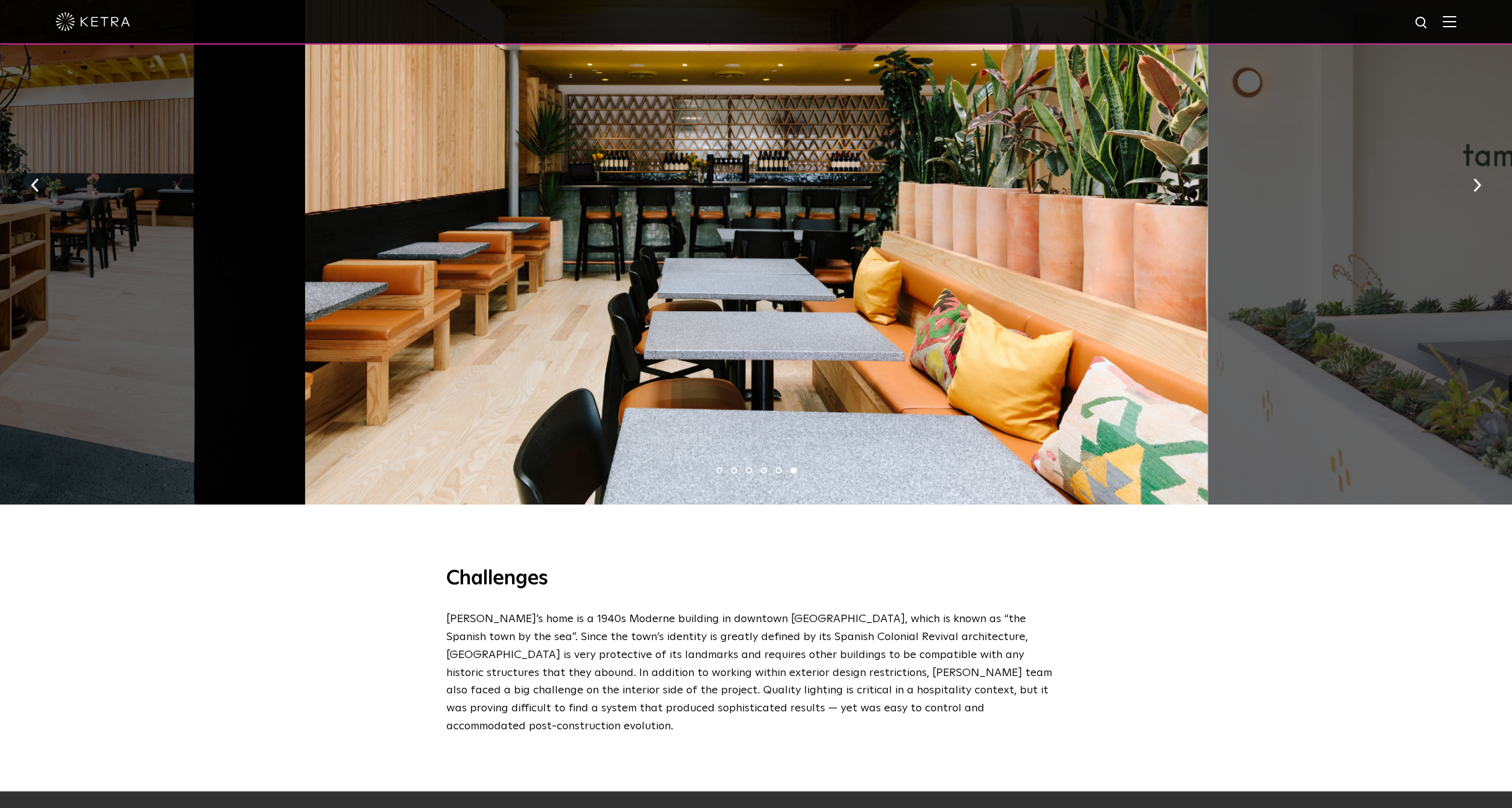
drag, startPoint x: 854, startPoint y: 265, endPoint x: 544, endPoint y: 220, distance: 313.2
click at [561, 223] on div at bounding box center [756, 181] width 902 height 646
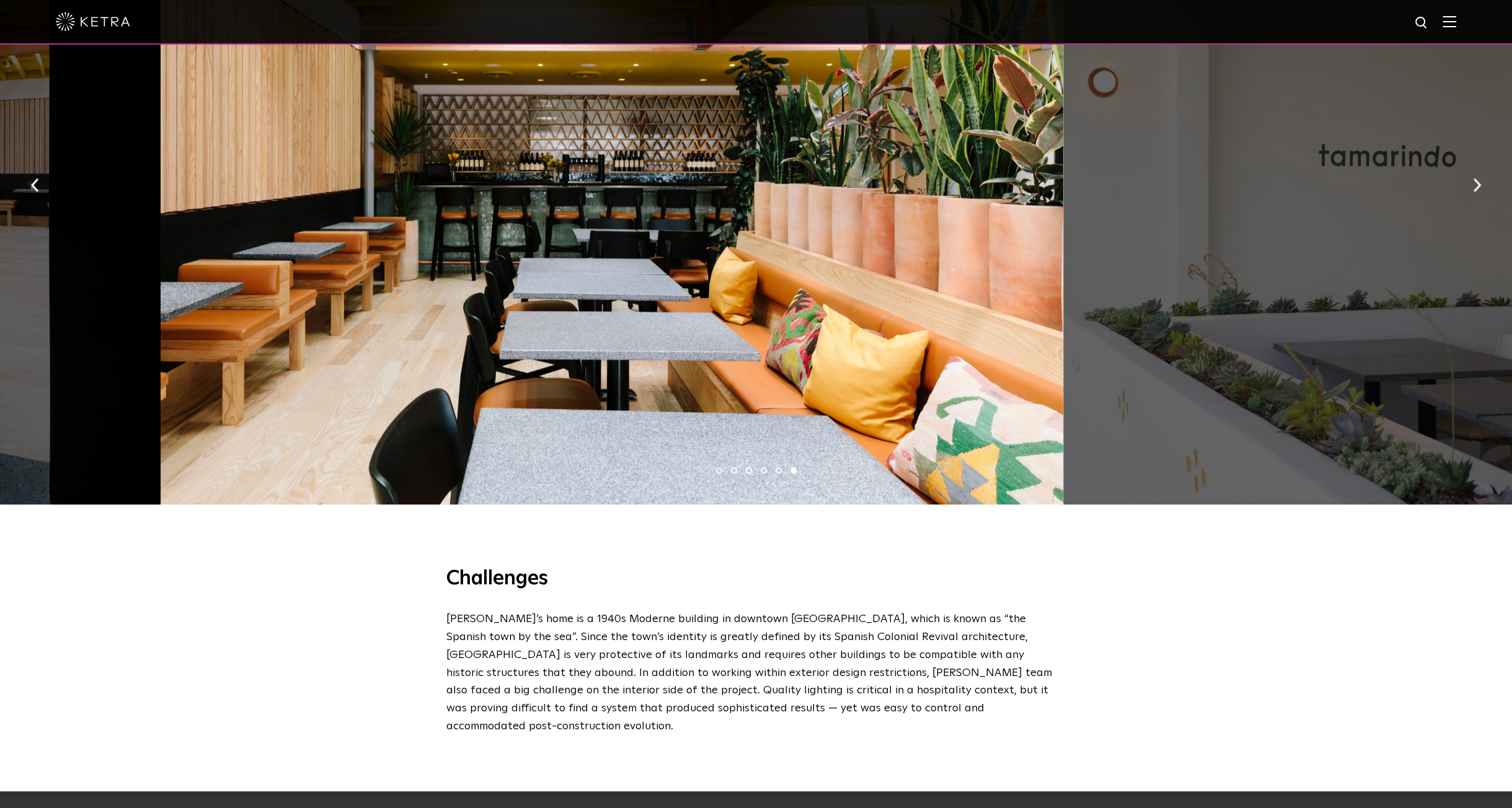
drag, startPoint x: 549, startPoint y: 215, endPoint x: 478, endPoint y: 193, distance: 74.3
click at [481, 196] on div at bounding box center [612, 181] width 902 height 646
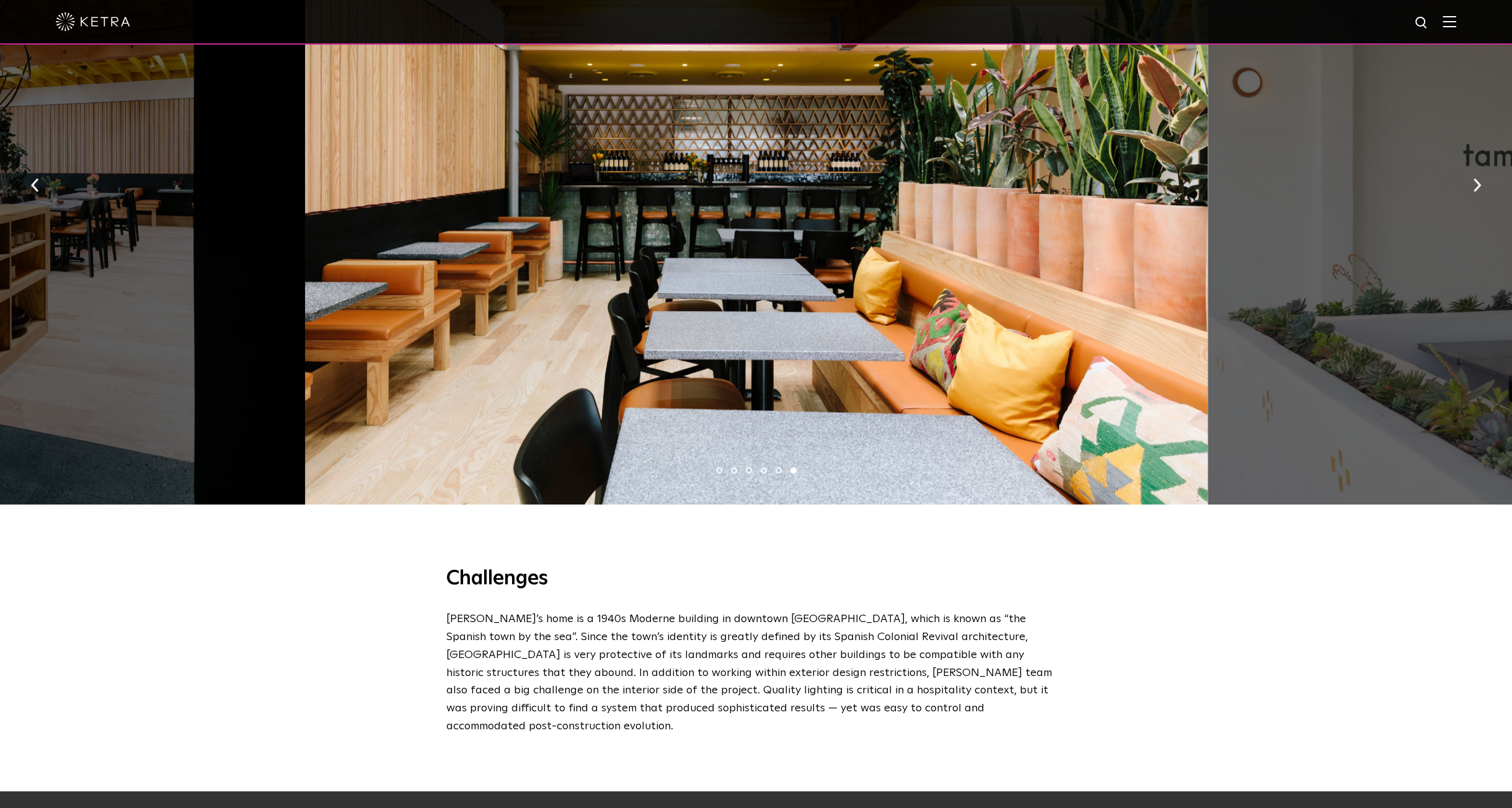
drag, startPoint x: 435, startPoint y: 185, endPoint x: 125, endPoint y: 118, distance: 317.2
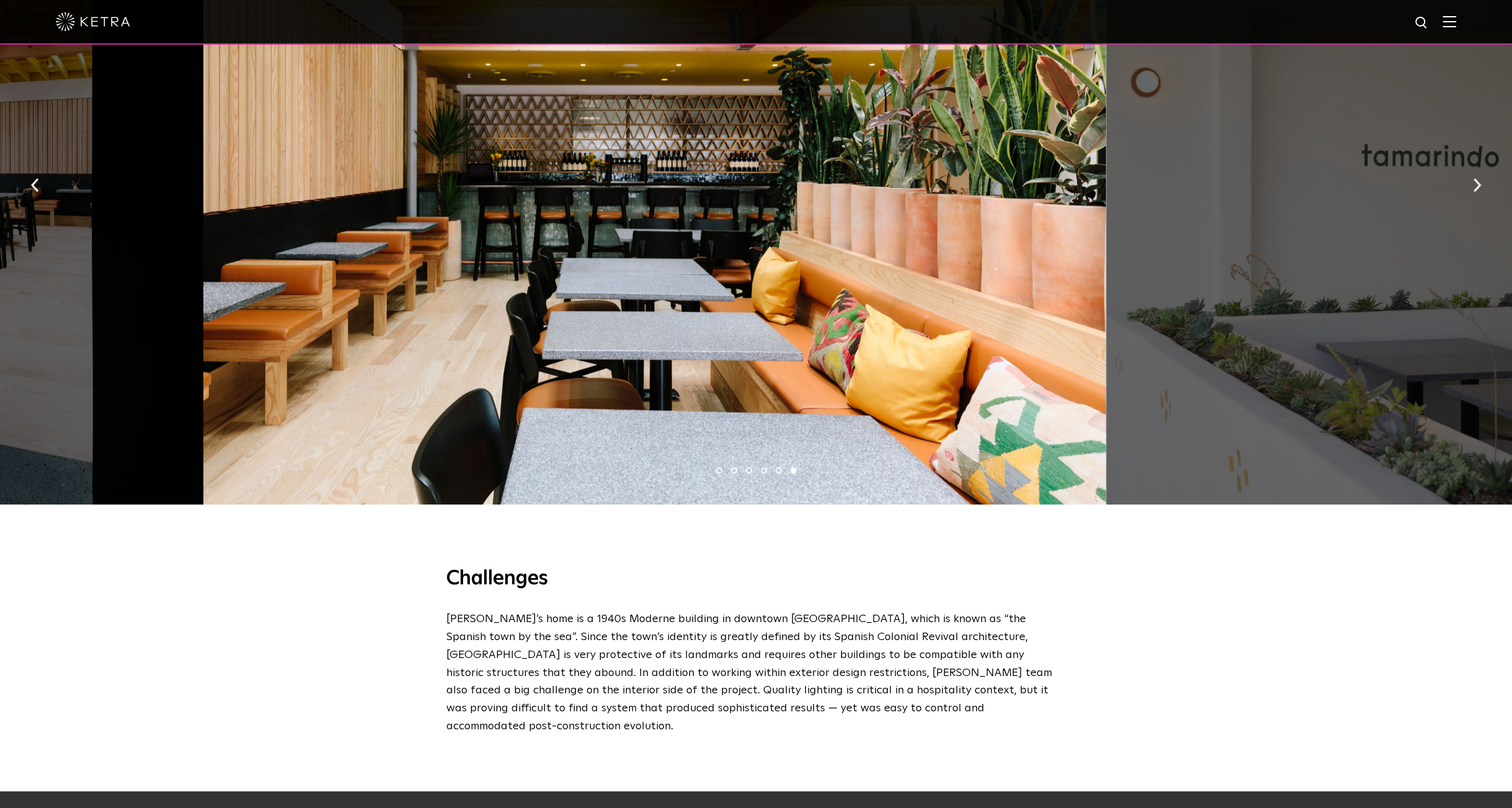
drag, startPoint x: 943, startPoint y: 233, endPoint x: 301, endPoint y: 135, distance: 649.4
click at [303, 136] on div at bounding box center [654, 181] width 902 height 646
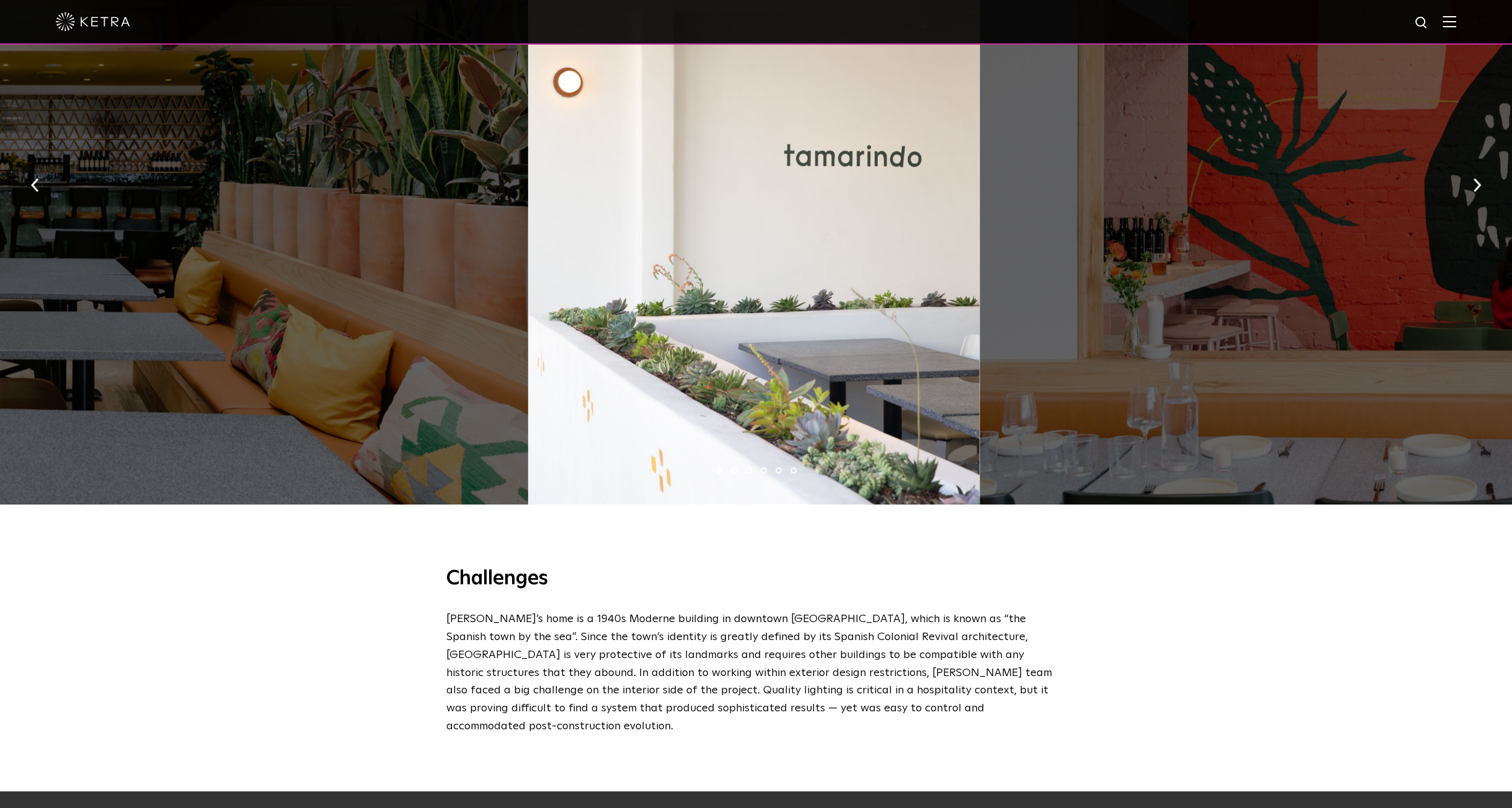
drag, startPoint x: 1079, startPoint y: 200, endPoint x: 439, endPoint y: 117, distance: 645.4
click at [979, 119] on div at bounding box center [1430, 181] width 902 height 646
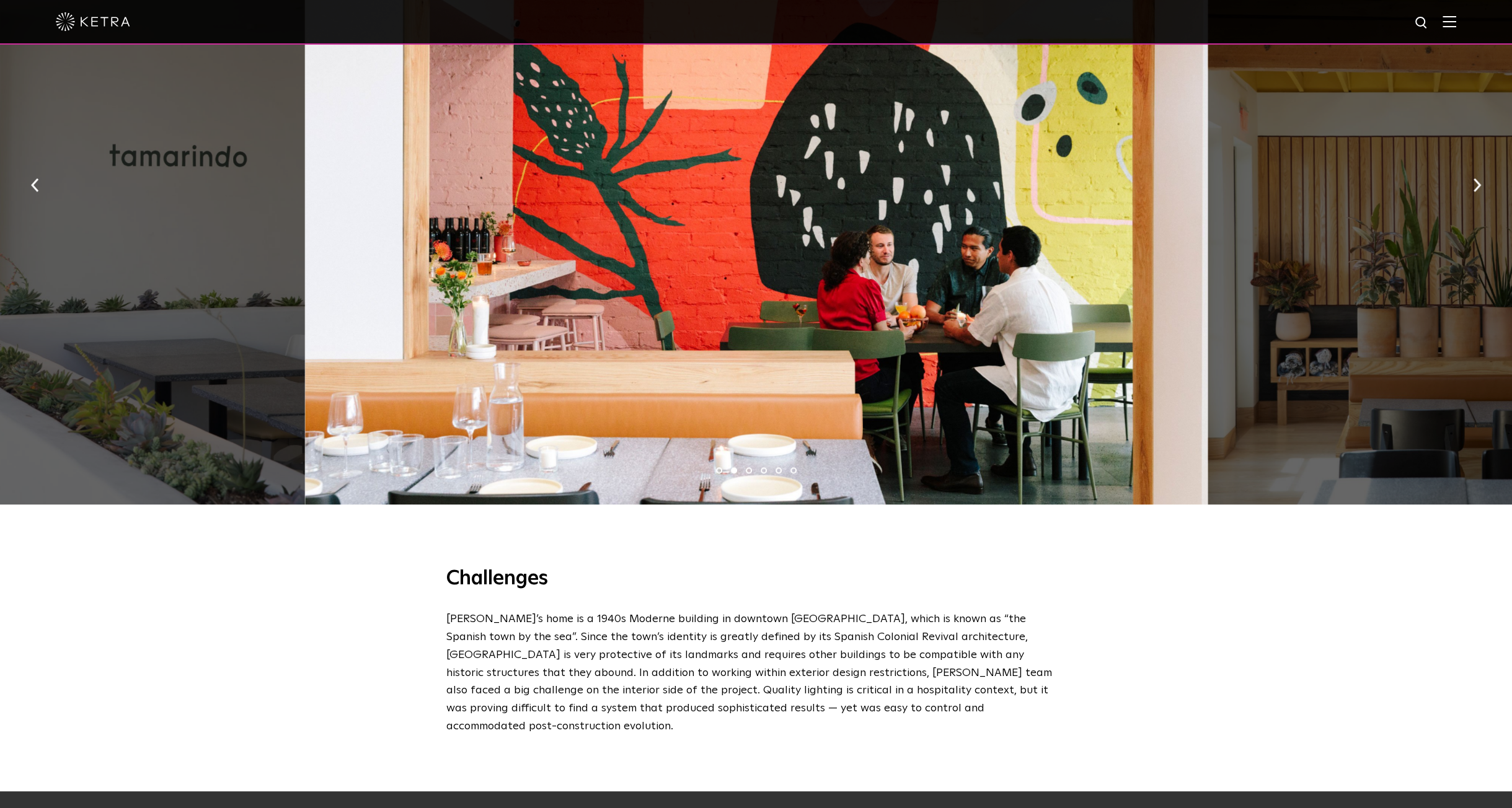
drag, startPoint x: 648, startPoint y: 151, endPoint x: 479, endPoint y: 123, distance: 171.3
click at [493, 126] on div at bounding box center [756, 181] width 902 height 646
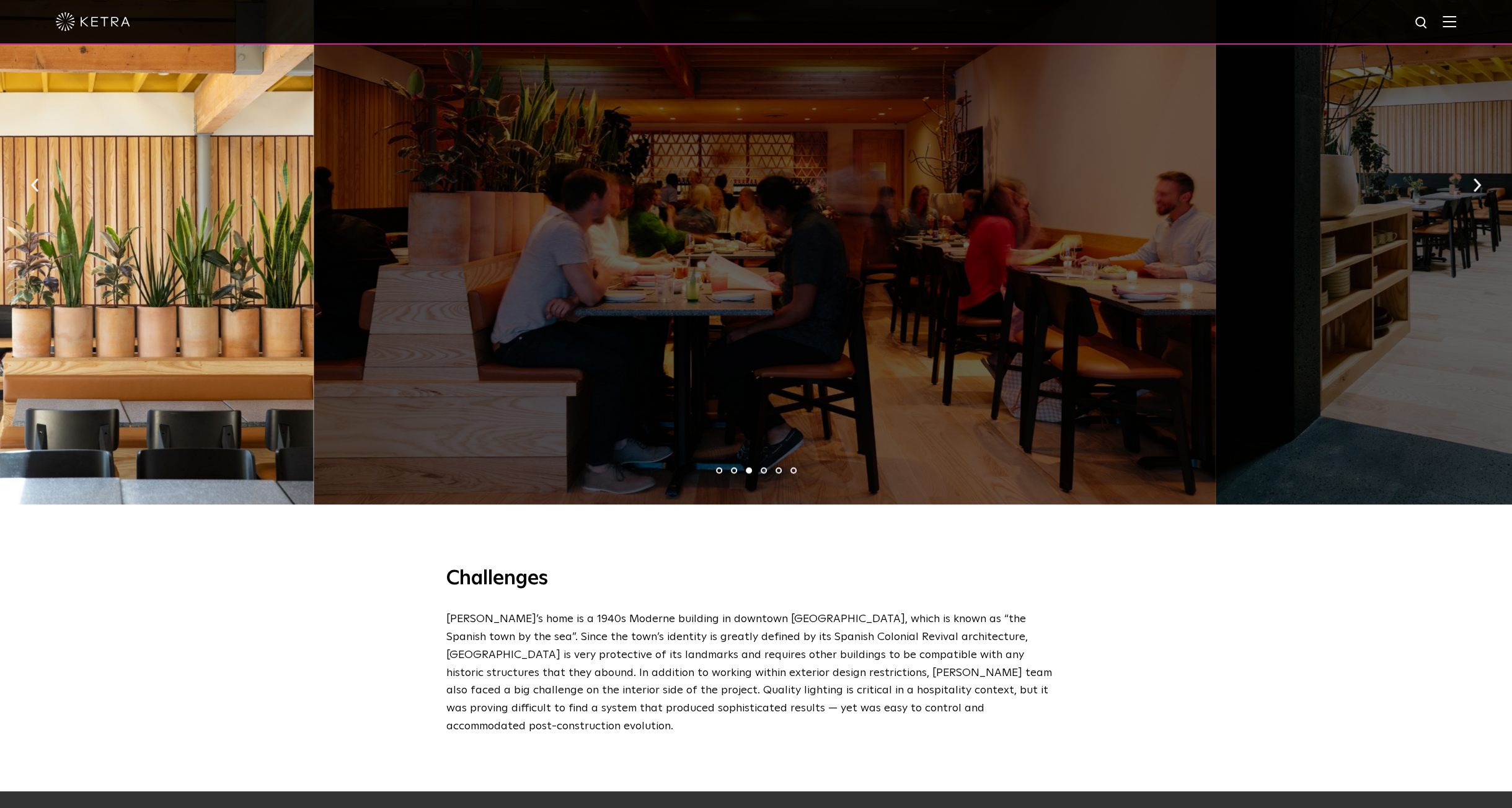
drag, startPoint x: 1104, startPoint y: 225, endPoint x: 430, endPoint y: 217, distance: 674.0
click at [430, 217] on div at bounding box center [764, 181] width 902 height 646
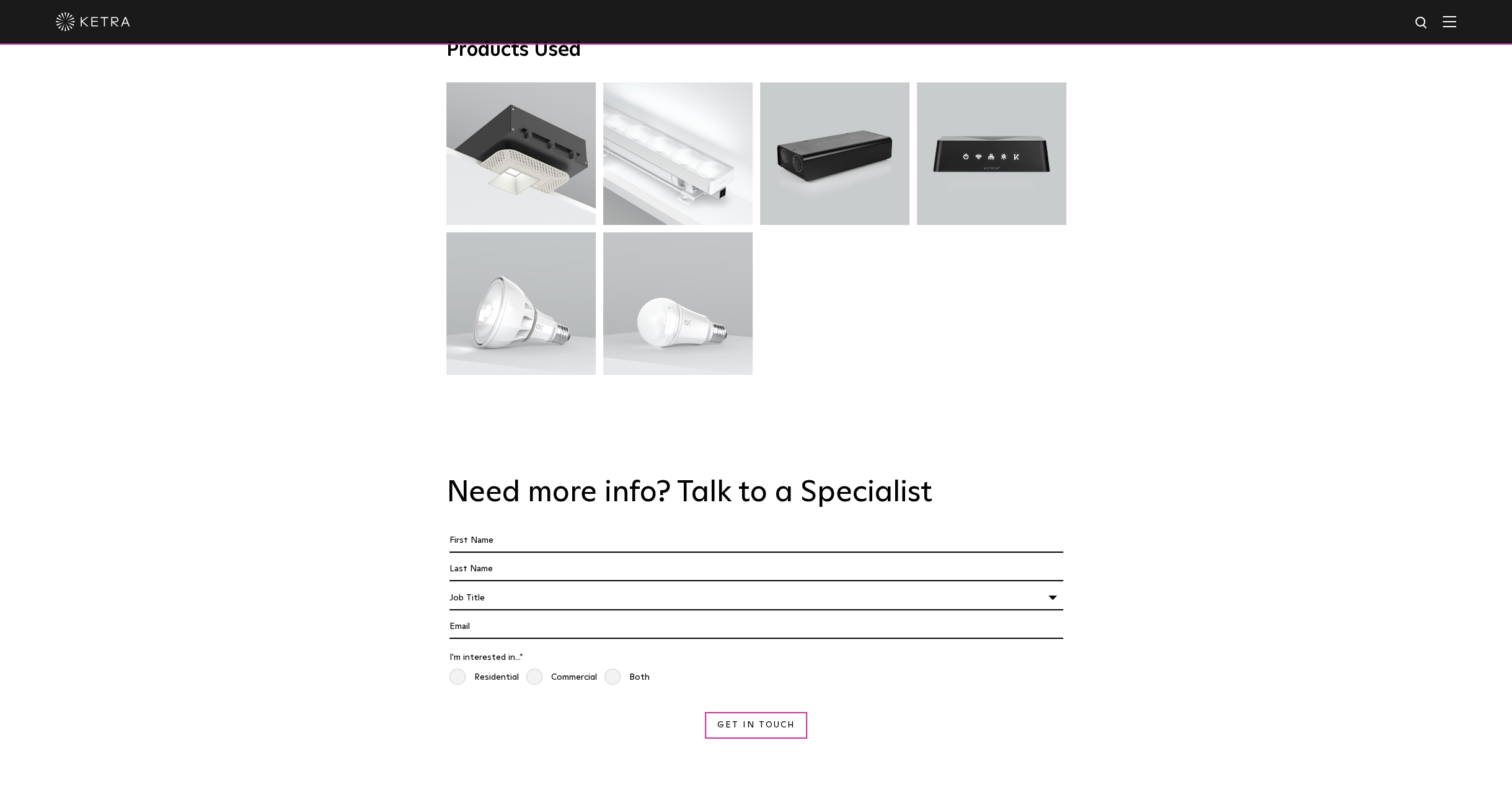
scroll to position [3410, 0]
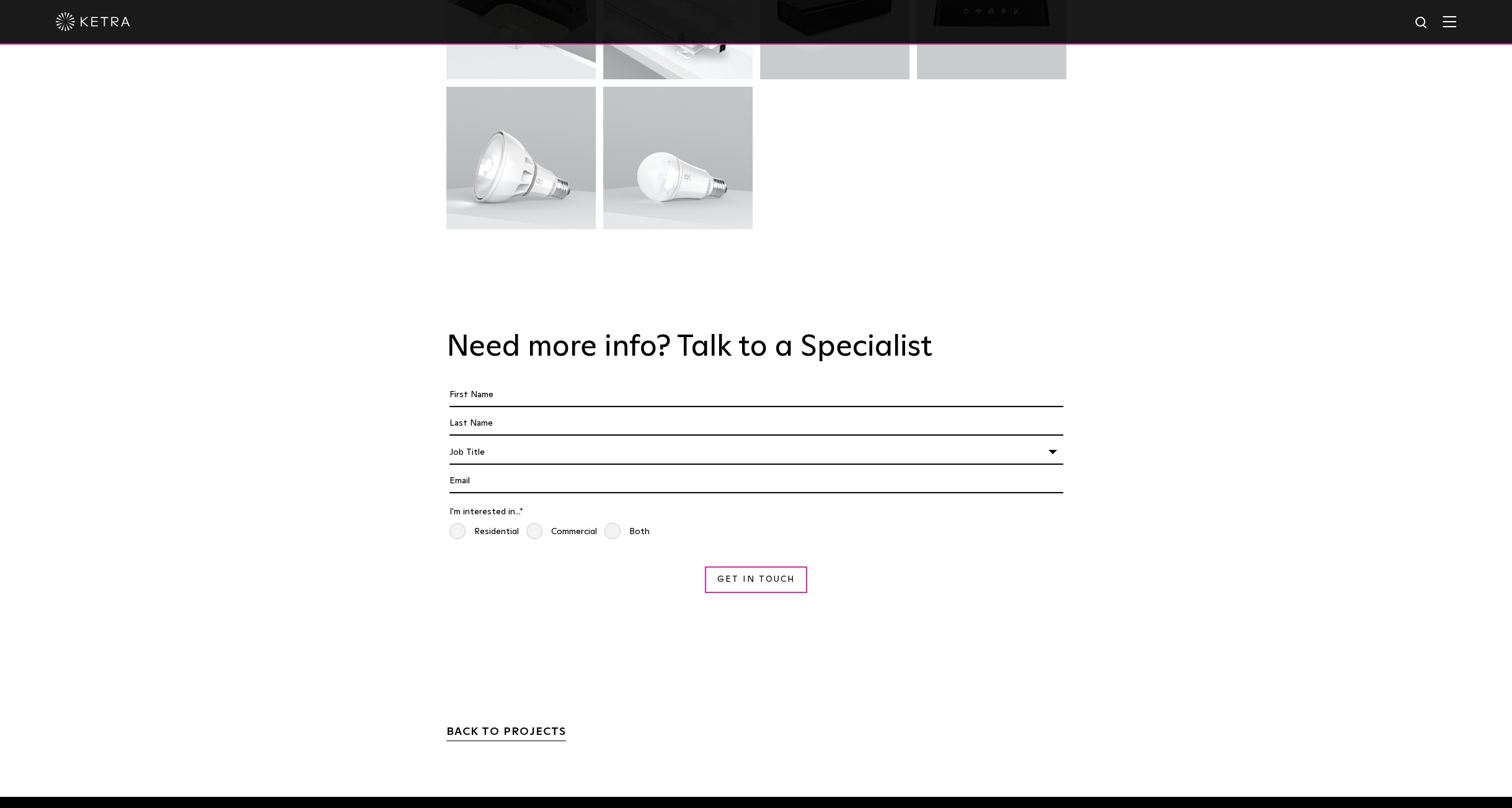
click at [471, 726] on link "BACK TO PROJECTS" at bounding box center [505, 733] width 119 height 15
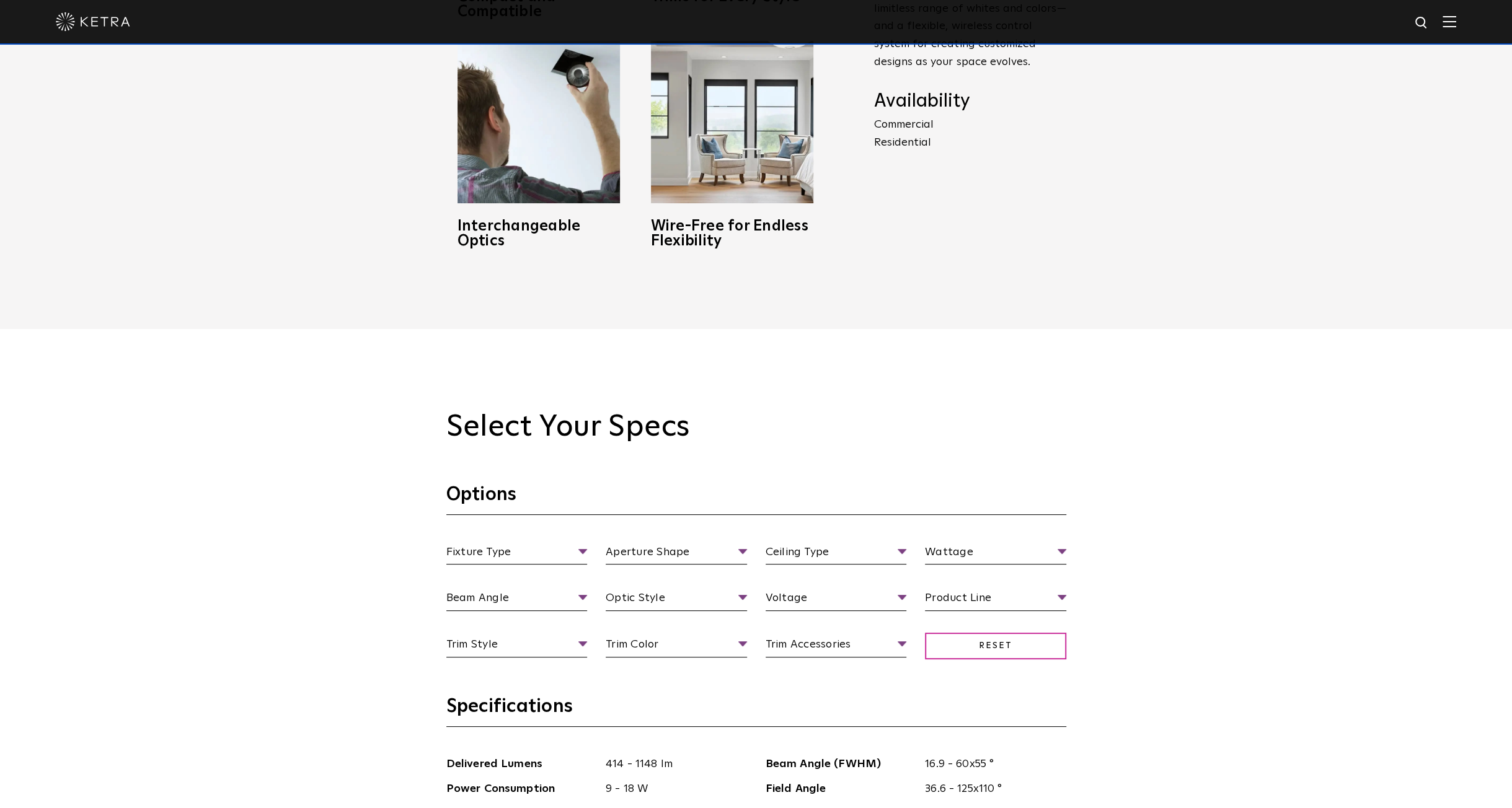
scroll to position [1116, 0]
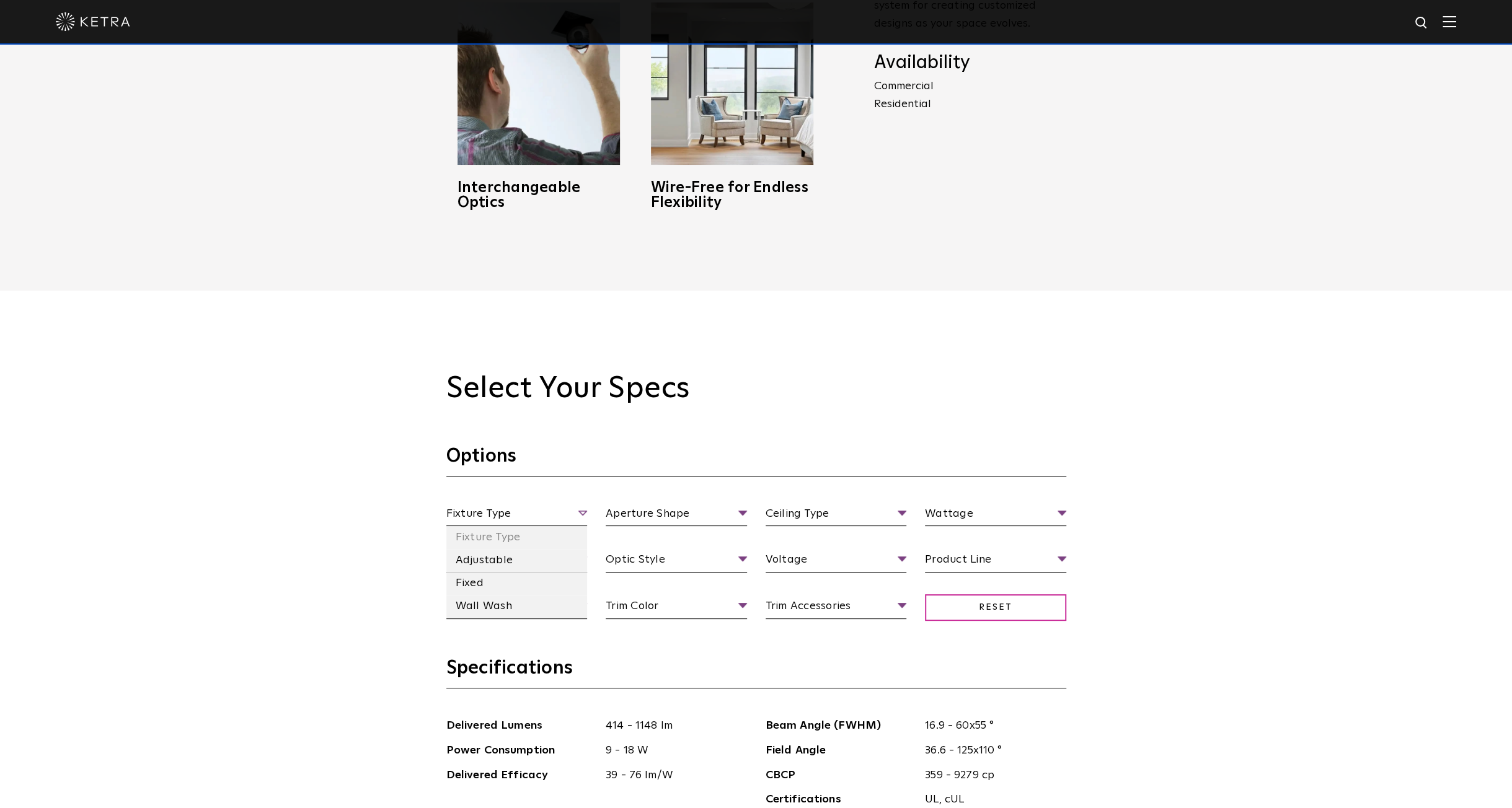
click at [496, 515] on span "Fixture Type" at bounding box center [516, 516] width 141 height 22
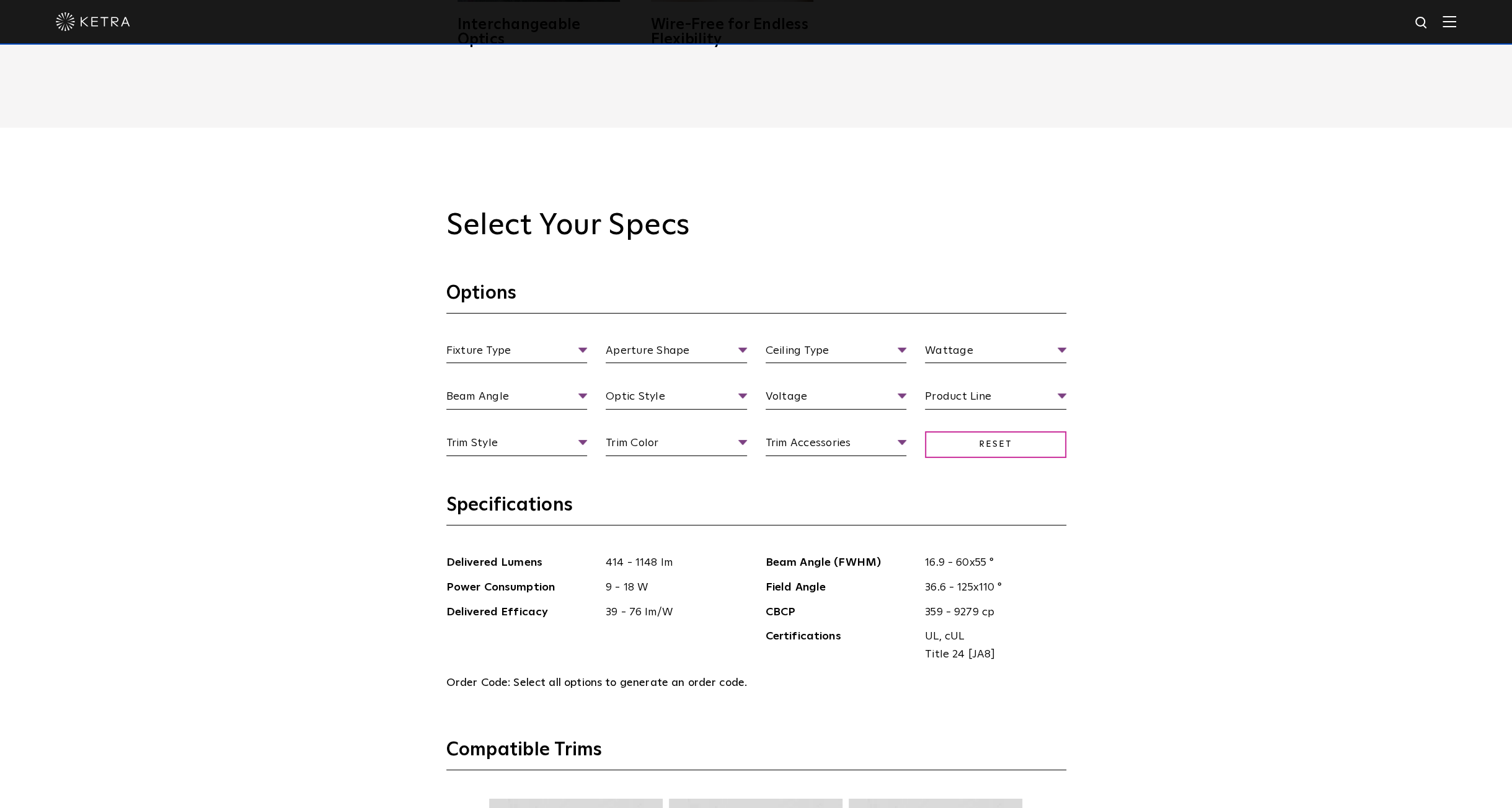
scroll to position [1364, 0]
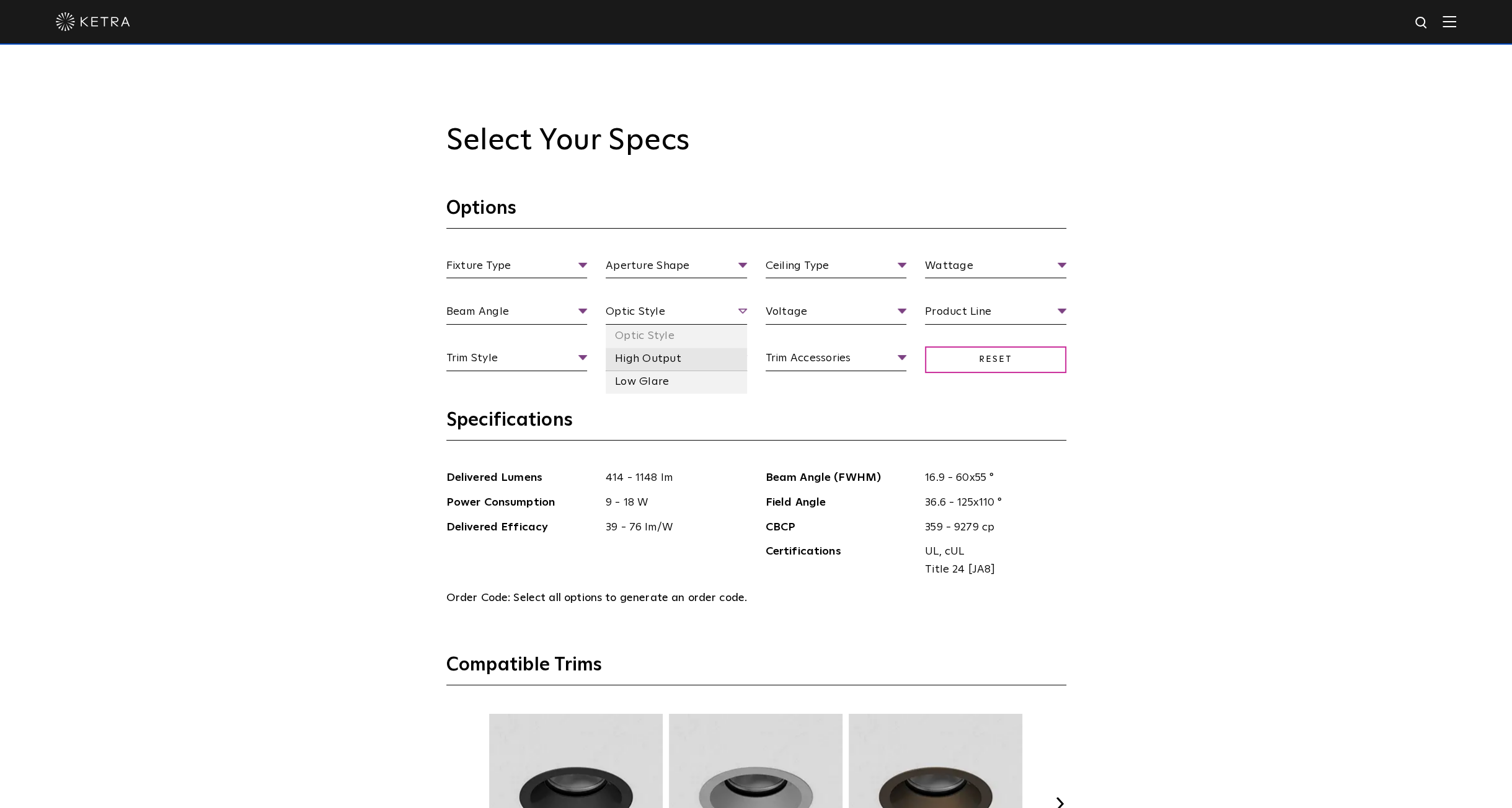
click at [675, 357] on li "High Output" at bounding box center [676, 359] width 141 height 23
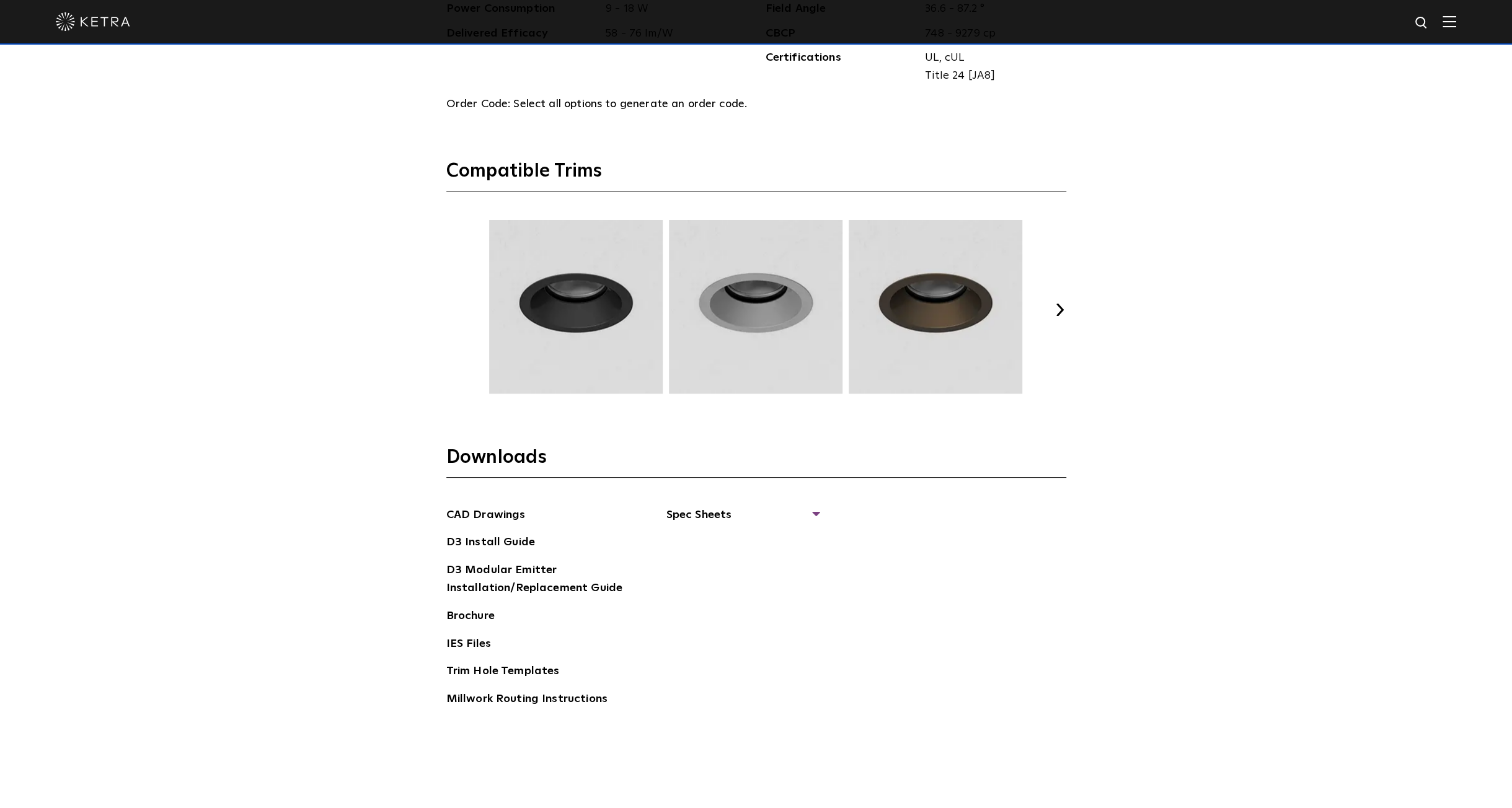
scroll to position [1860, 0]
click at [819, 493] on section "Downloads CAD Drawings D3 Install Guide D3 Modular Emitter Installation/Replace…" at bounding box center [756, 585] width 620 height 285
drag, startPoint x: 818, startPoint y: 499, endPoint x: 812, endPoint y: 510, distance: 12.5
click at [815, 506] on section "Downloads CAD Drawings D3 Install Guide D3 Modular Emitter Installation/Replace…" at bounding box center [756, 585] width 620 height 285
click at [812, 510] on span "Spec Sheets" at bounding box center [742, 518] width 152 height 28
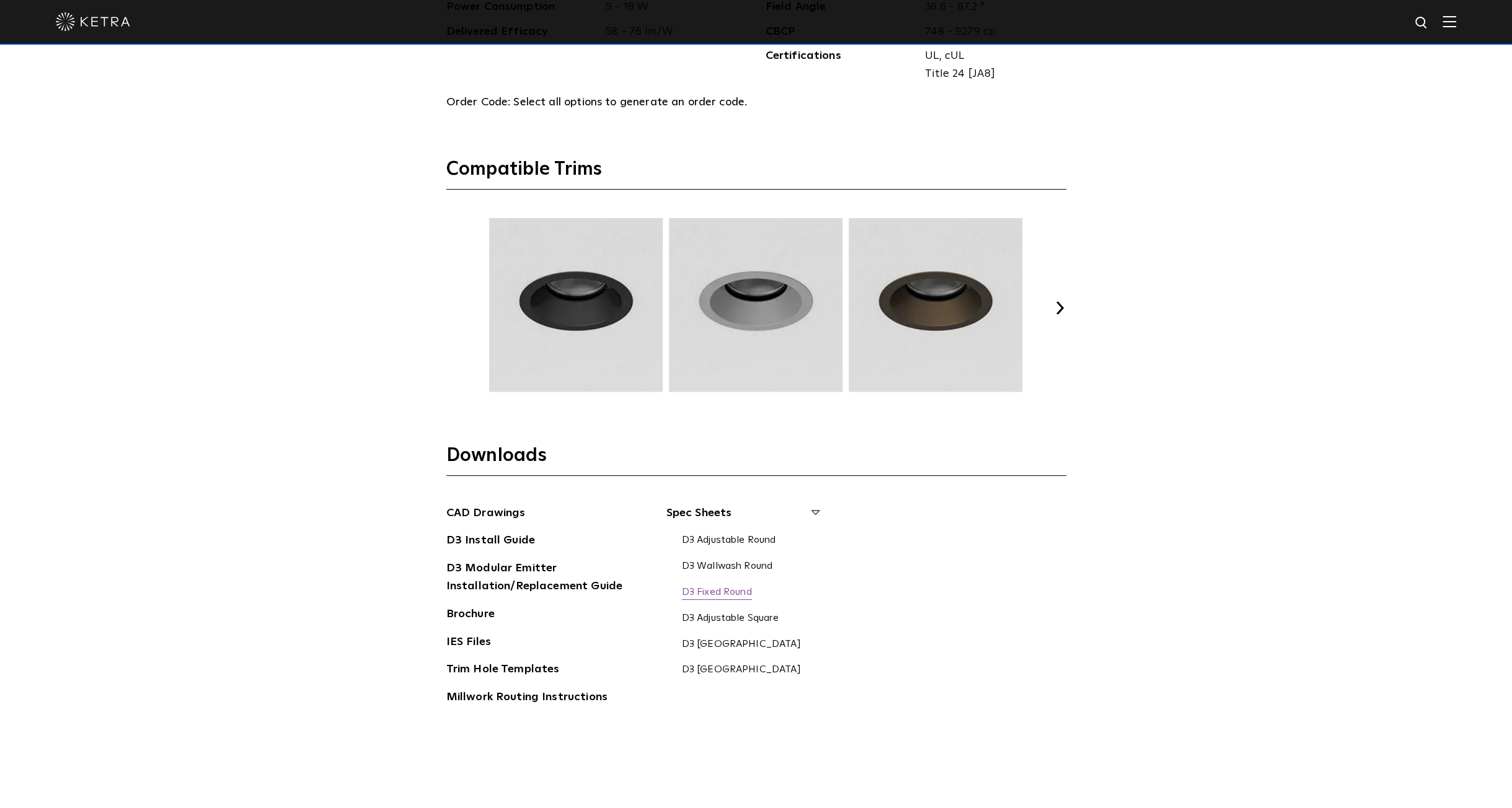
click at [744, 592] on link "D3 Fixed Round" at bounding box center [716, 593] width 70 height 14
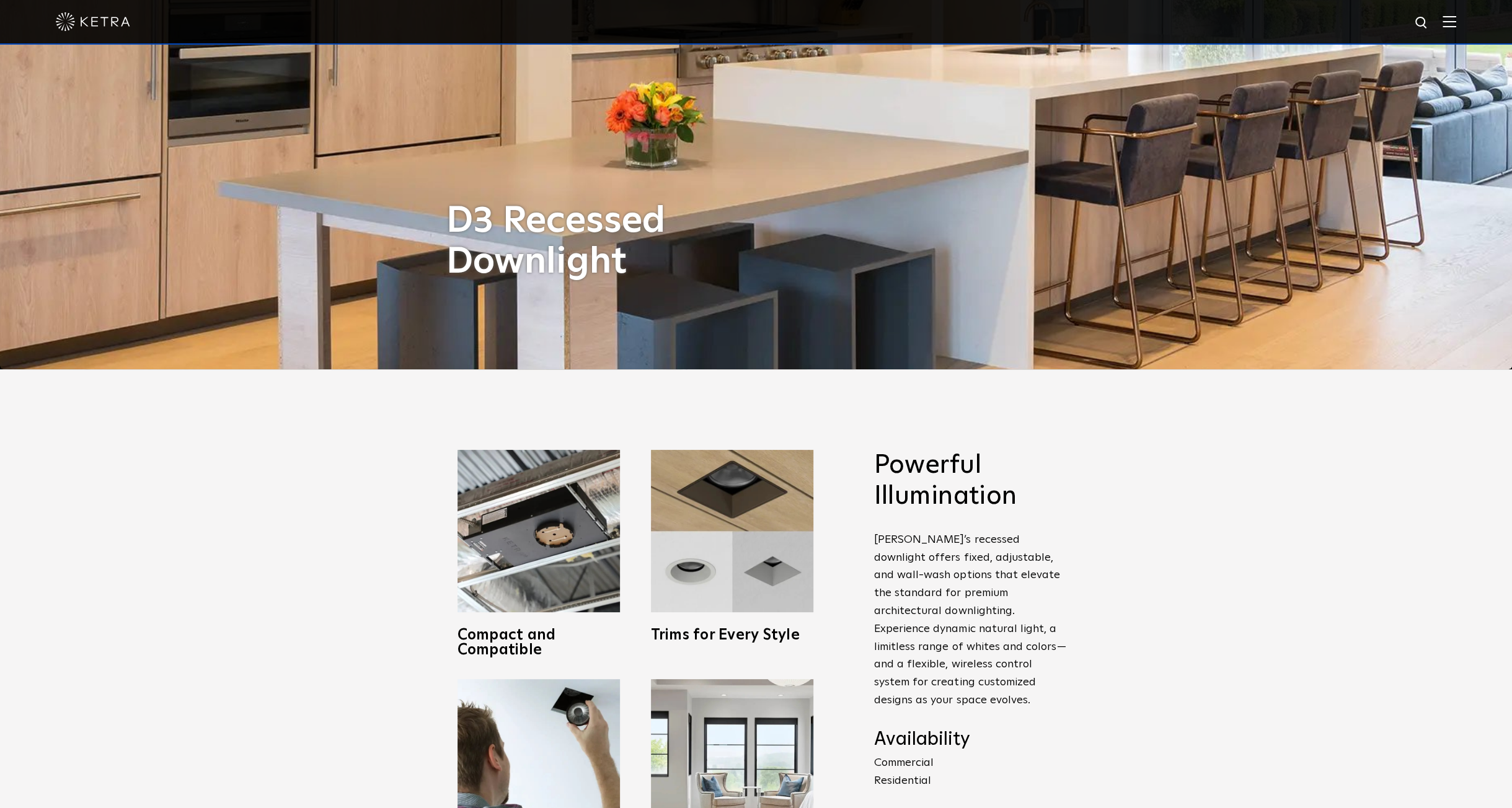
scroll to position [0, 0]
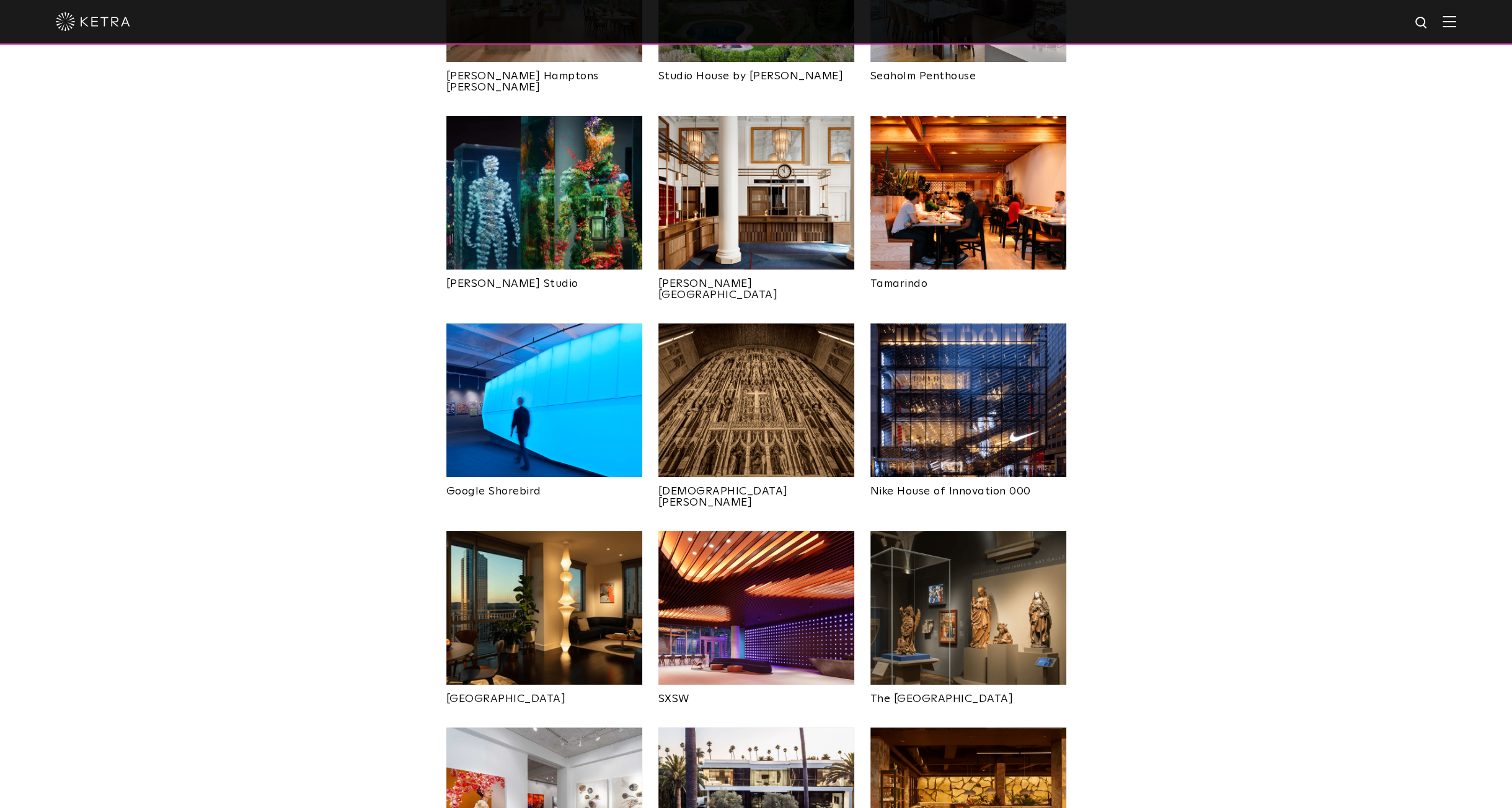
scroll to position [620, 0]
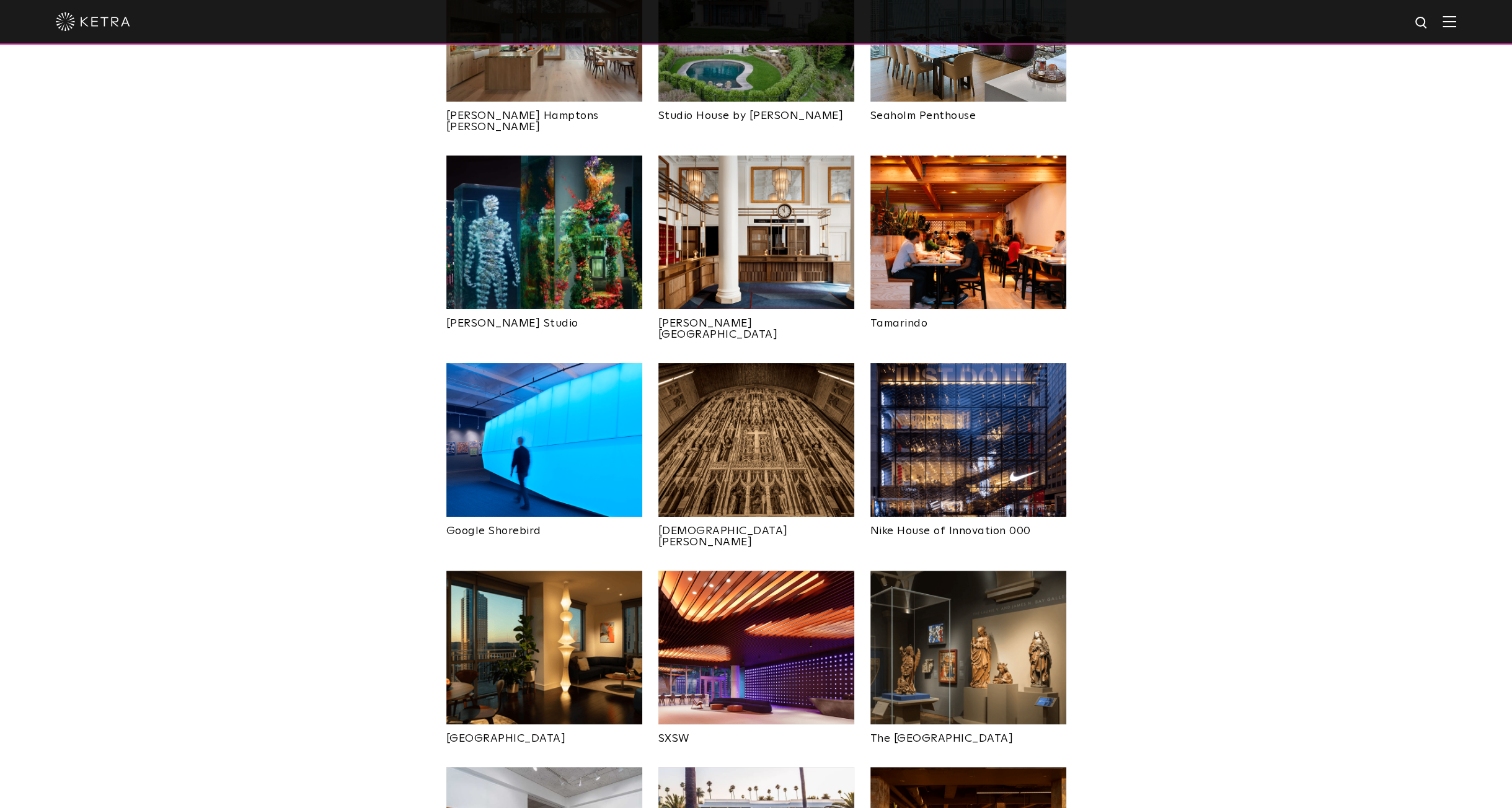
click at [538, 409] on img at bounding box center [544, 440] width 196 height 154
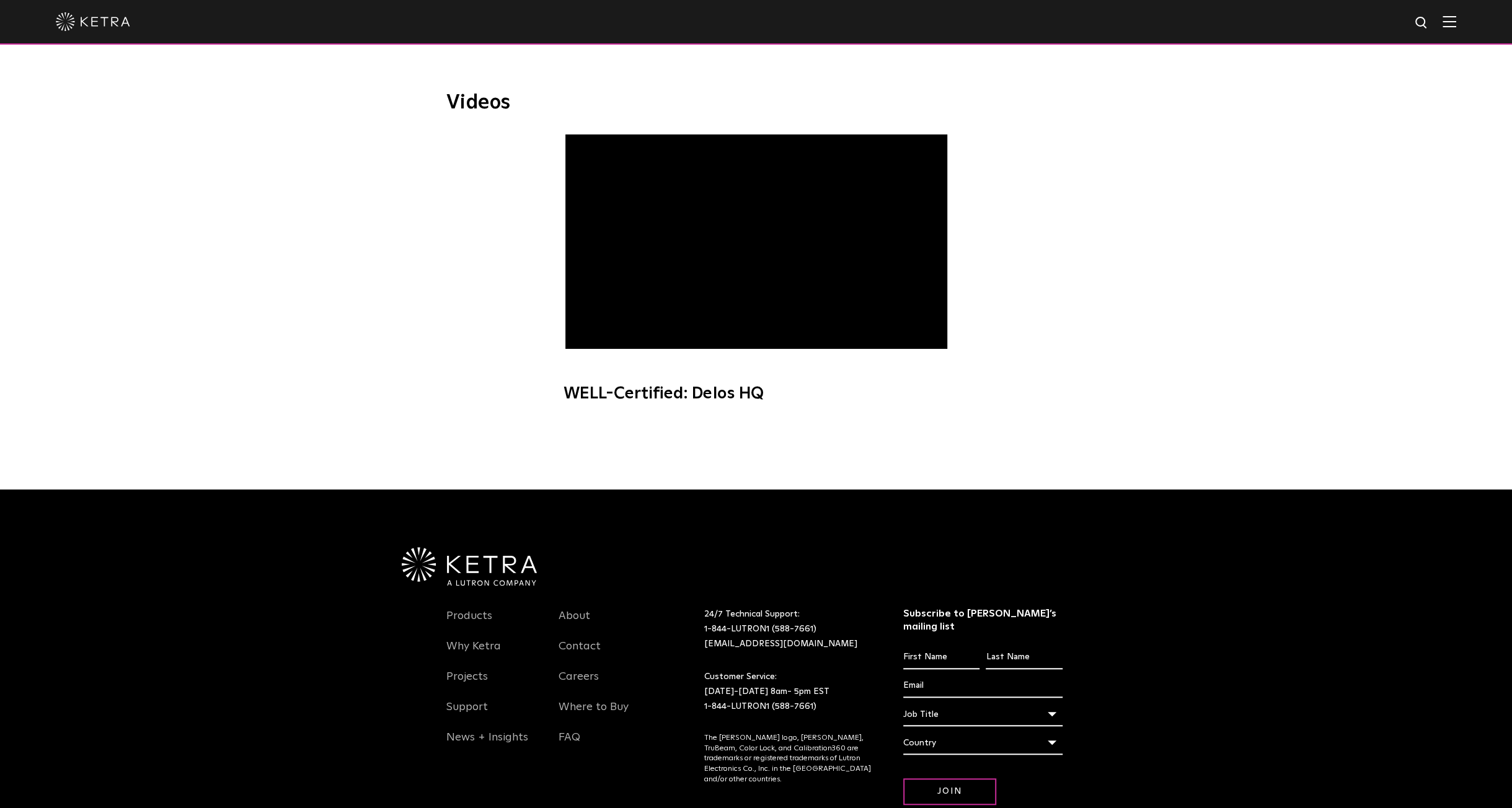
scroll to position [620, 0]
